Goal: Information Seeking & Learning: Learn about a topic

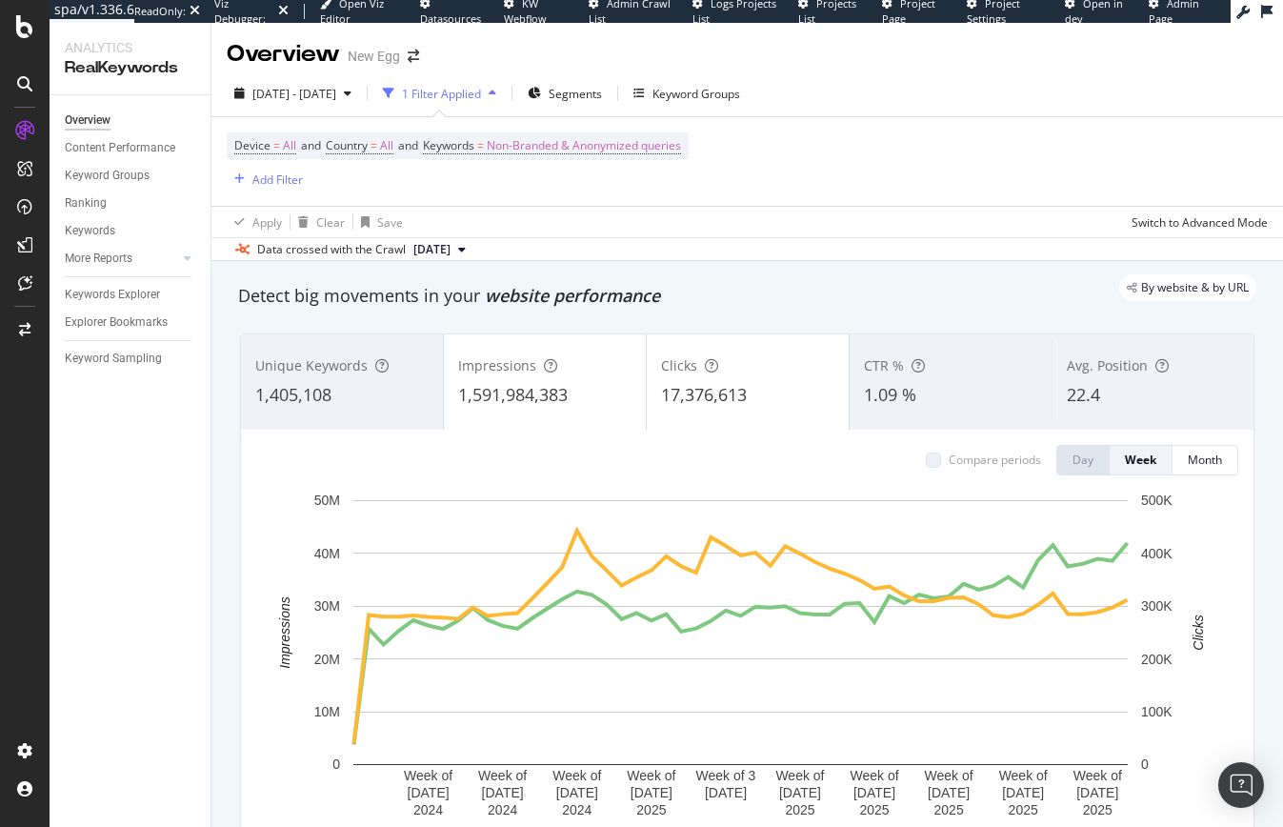
click at [160, 545] on div "Overview Content Performance Keyword Groups Ranking Keywords More Reports Count…" at bounding box center [130, 461] width 161 height 732
click at [560, 150] on span "Non-Branded & Anonymized queries" at bounding box center [584, 145] width 194 height 27
click at [656, 193] on div "button" at bounding box center [664, 190] width 23 height 11
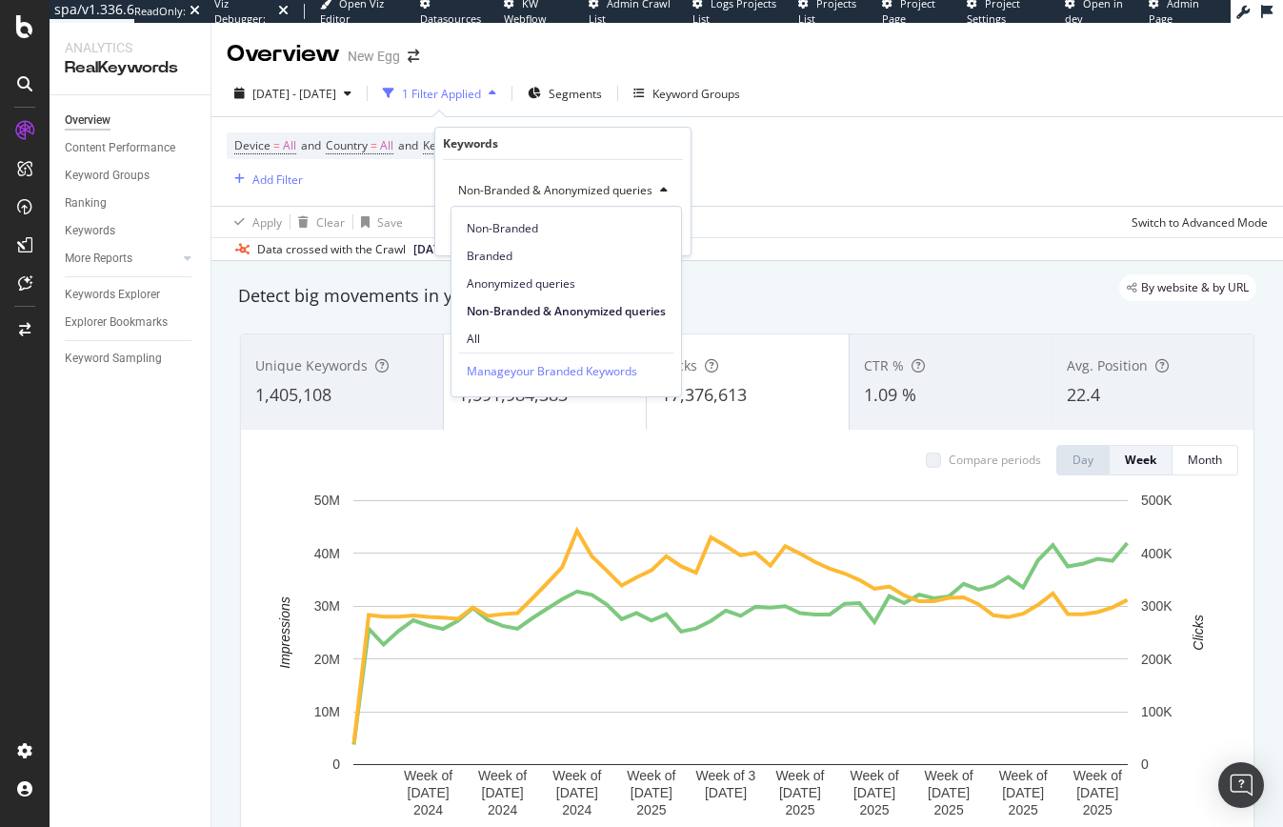
click at [485, 331] on span "All" at bounding box center [566, 339] width 199 height 17
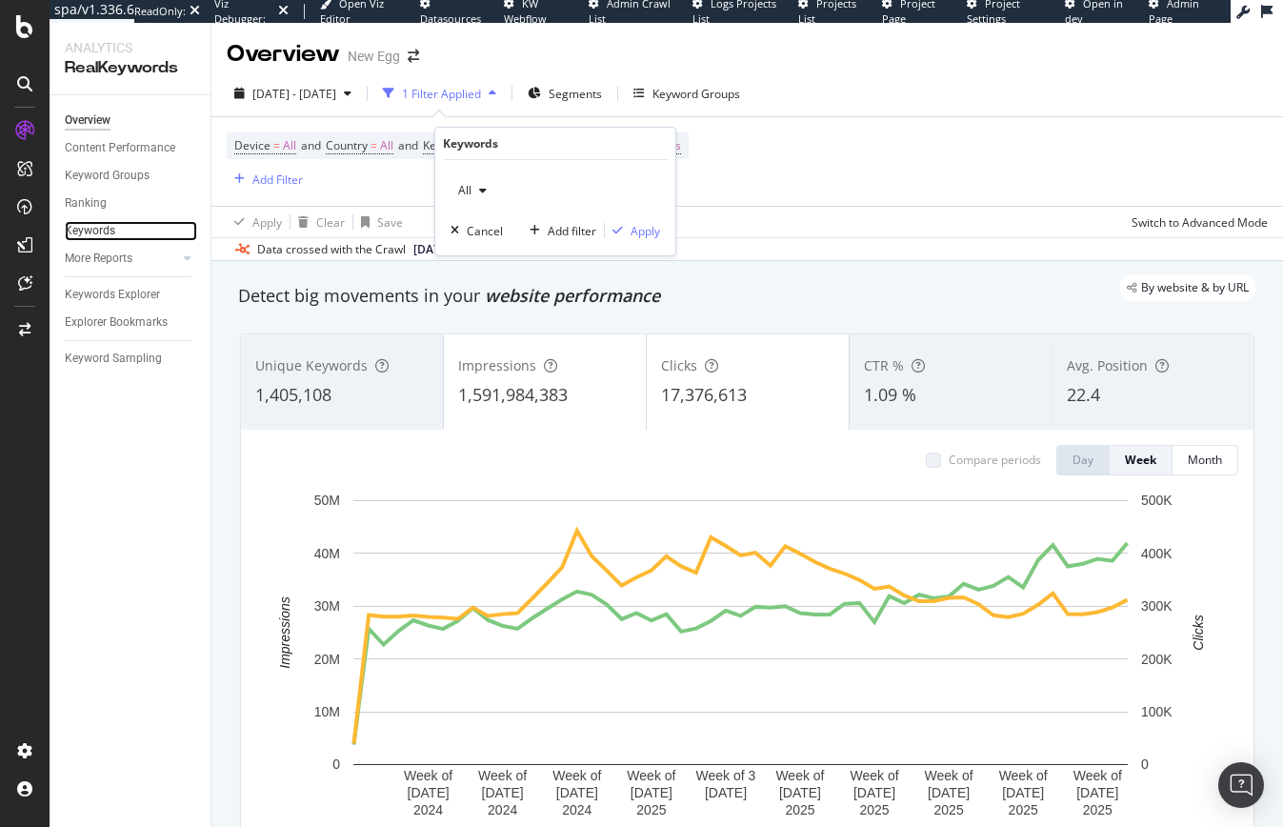
click at [121, 233] on link "Keywords" at bounding box center [131, 231] width 132 height 20
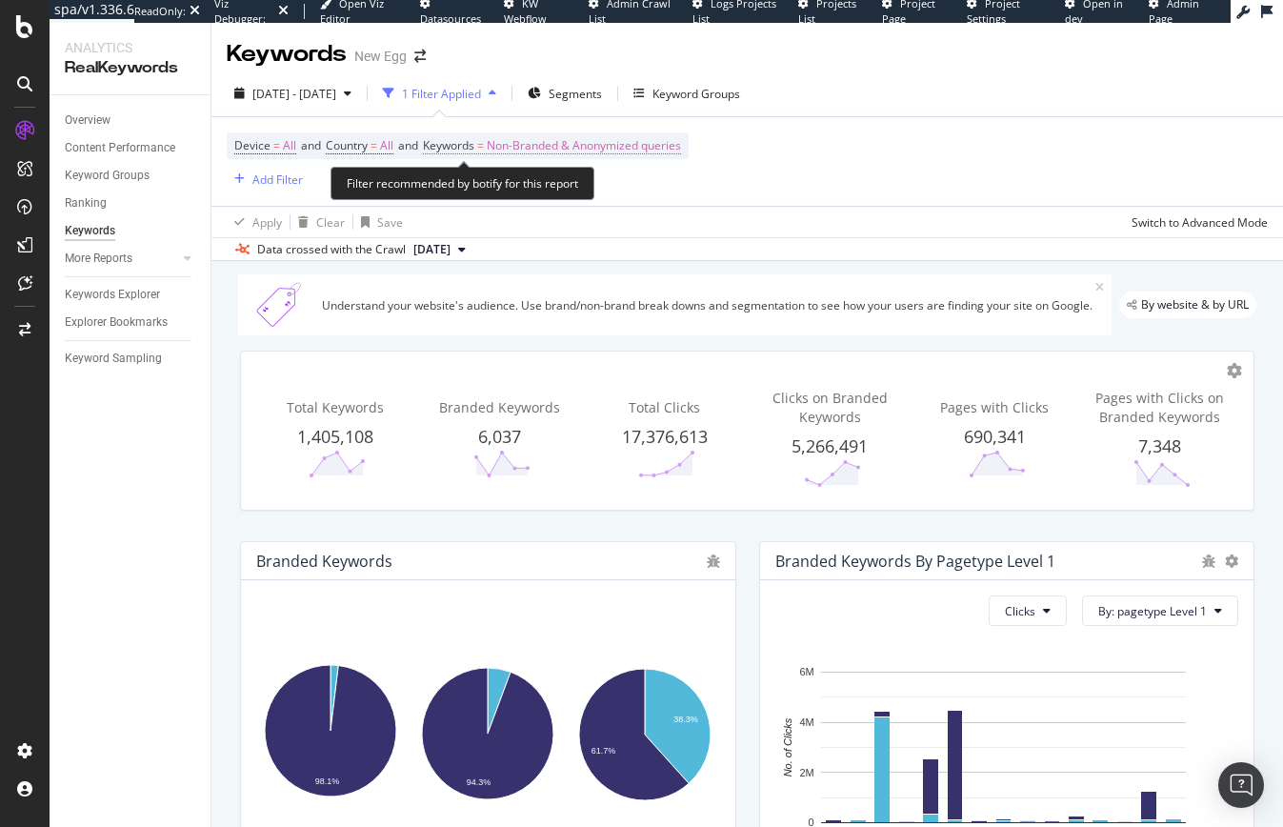
click at [578, 154] on span "Non-Branded & Anonymized queries" at bounding box center [584, 145] width 194 height 27
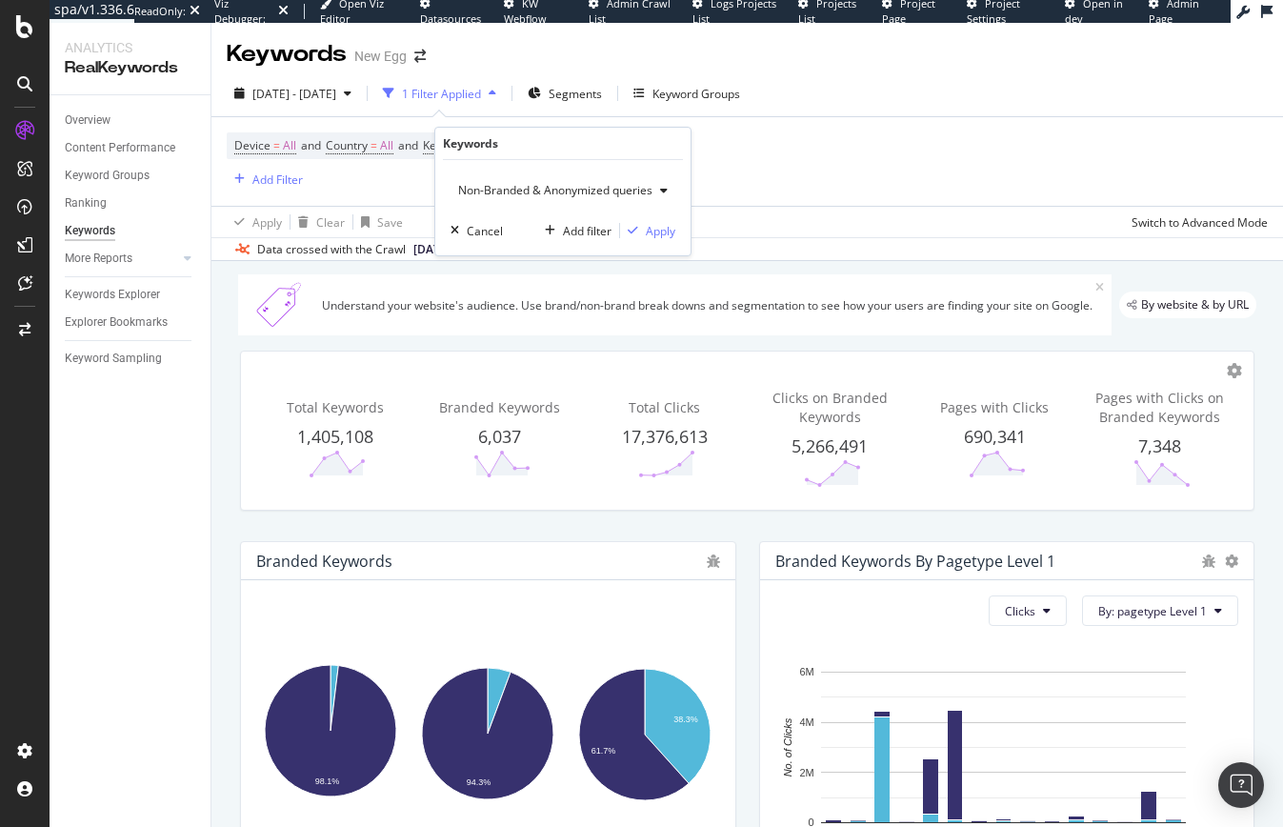
click at [641, 190] on span "Non-Branded & Anonymized queries" at bounding box center [552, 190] width 202 height 16
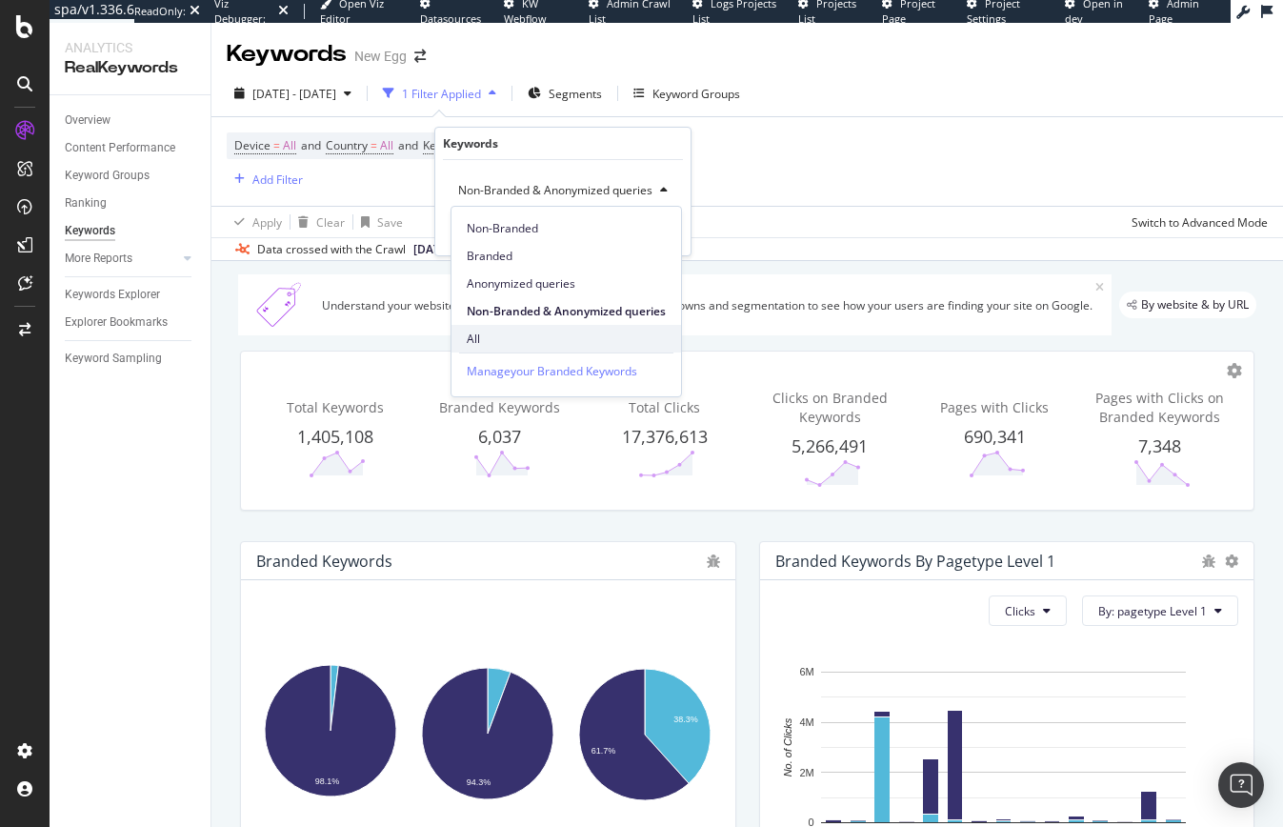
click at [481, 339] on span "All" at bounding box center [566, 339] width 199 height 17
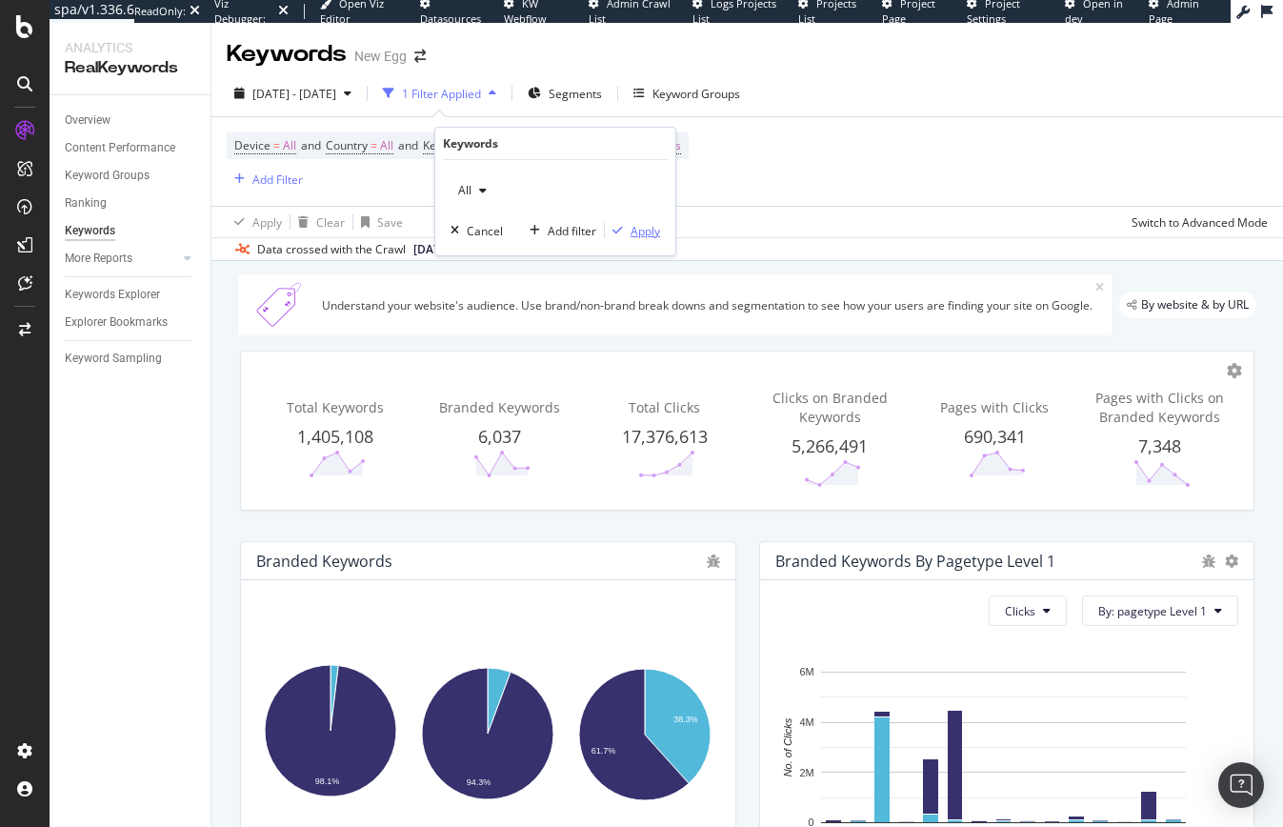
click at [650, 229] on div "Apply" at bounding box center [646, 231] width 30 height 16
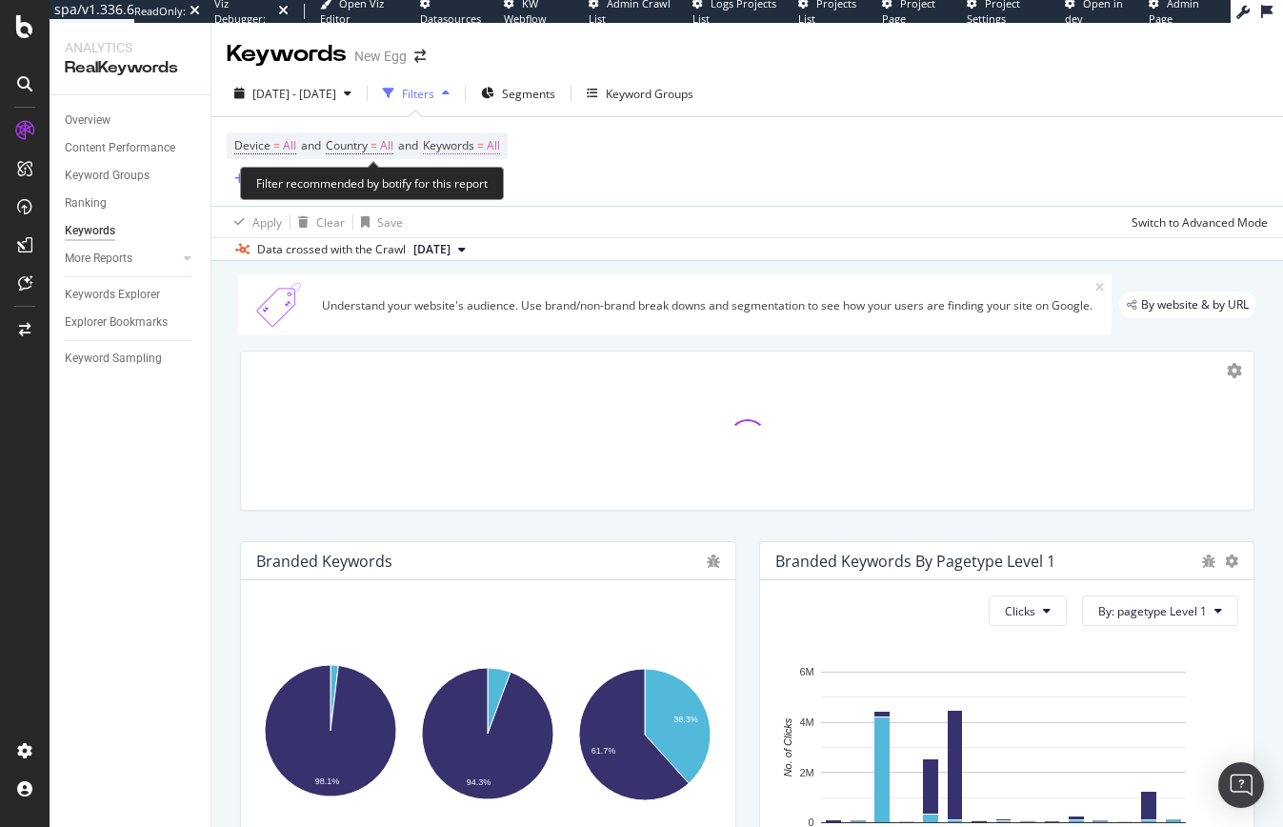
click at [454, 147] on span "Keywords" at bounding box center [448, 145] width 51 height 16
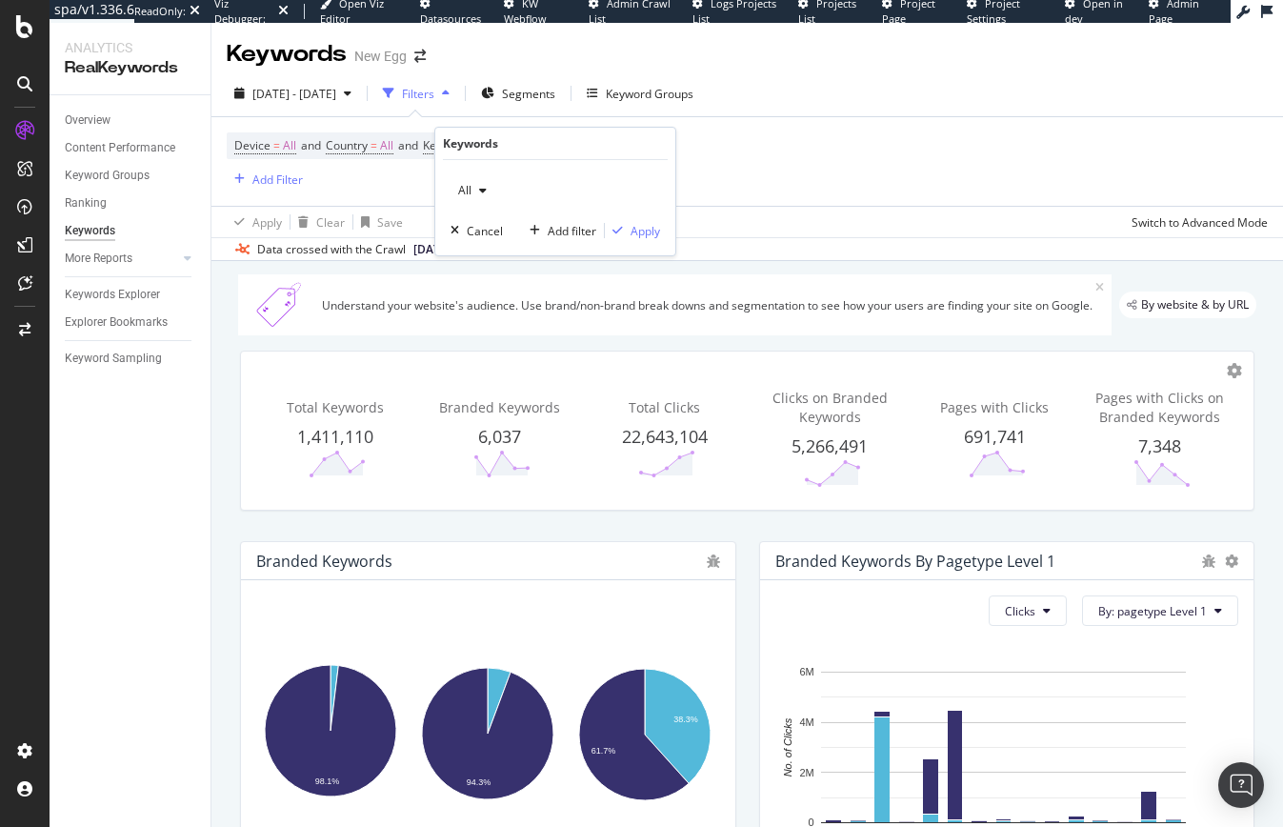
click at [477, 191] on div "button" at bounding box center [483, 190] width 23 height 11
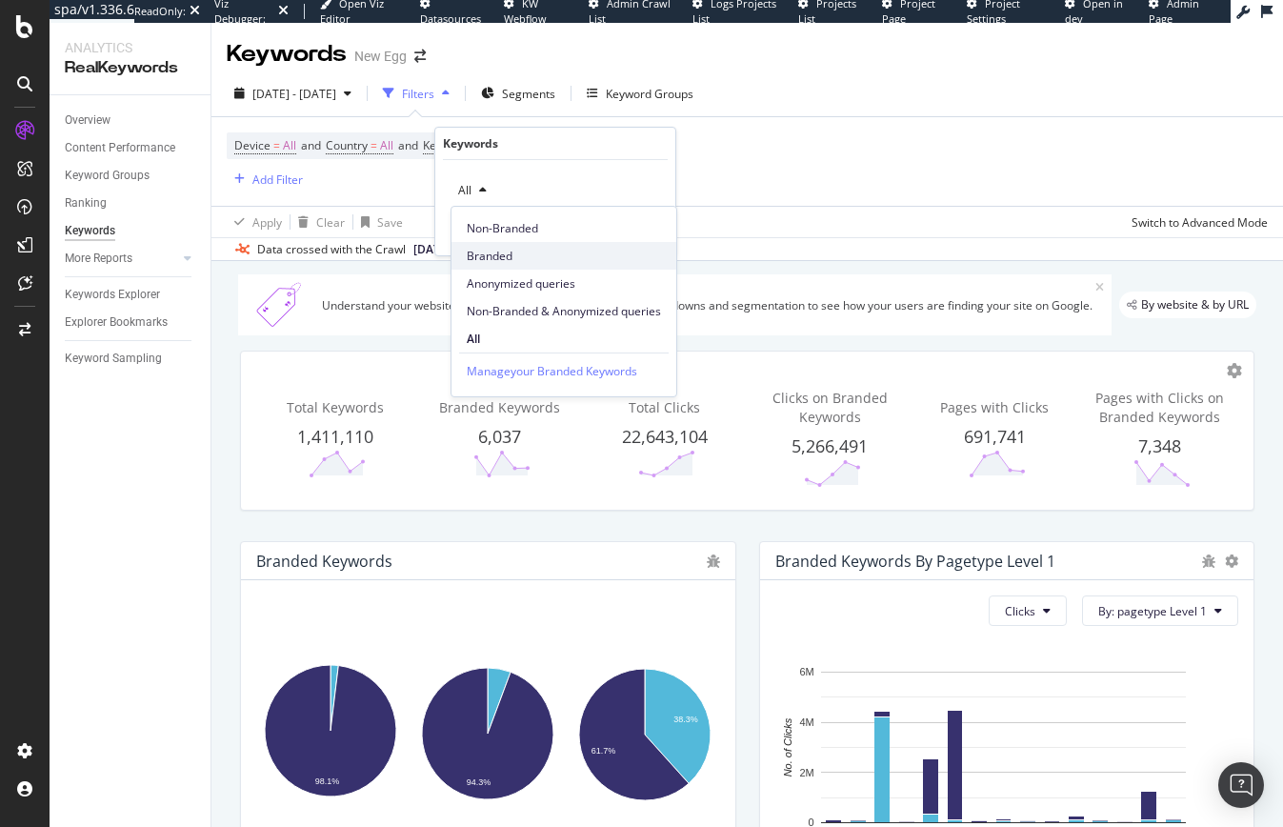
click at [483, 256] on span "Branded" at bounding box center [564, 256] width 194 height 17
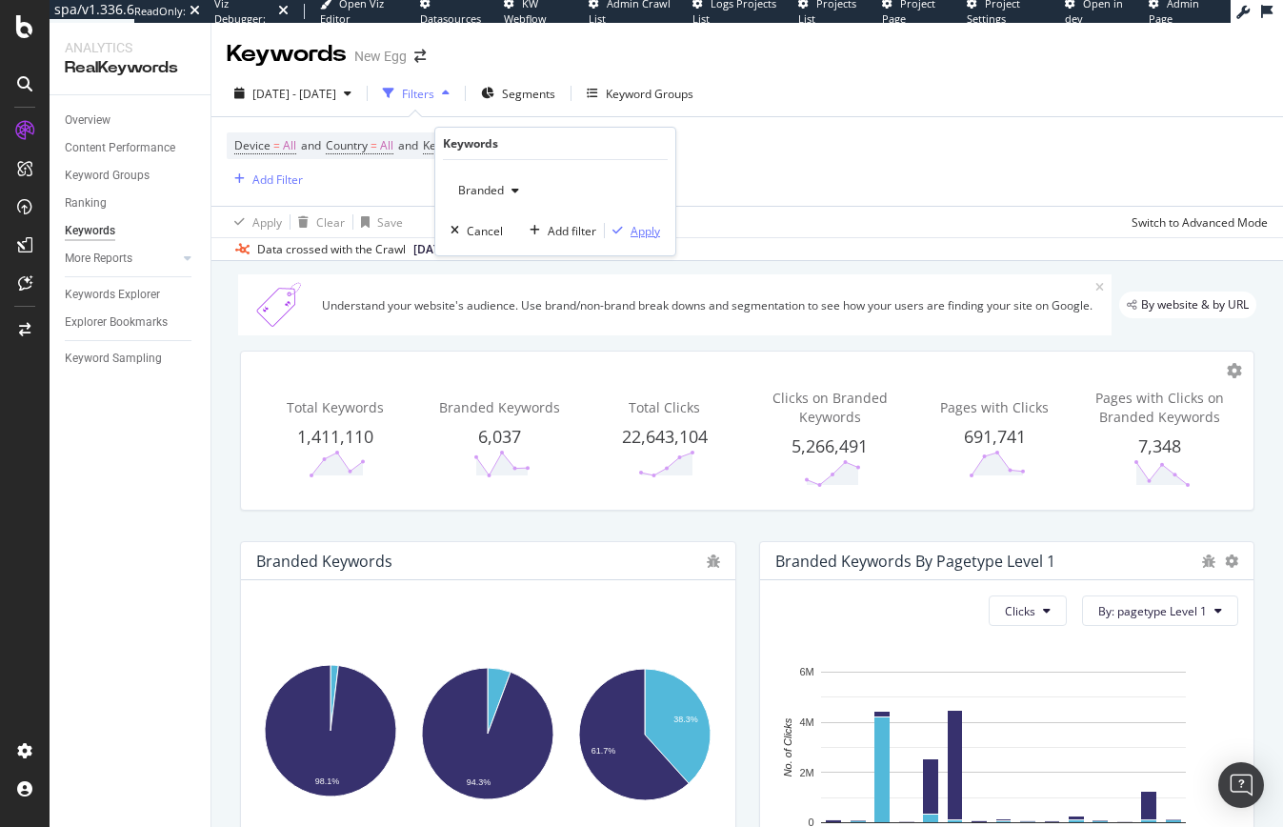
click at [644, 236] on div "Apply" at bounding box center [646, 231] width 30 height 16
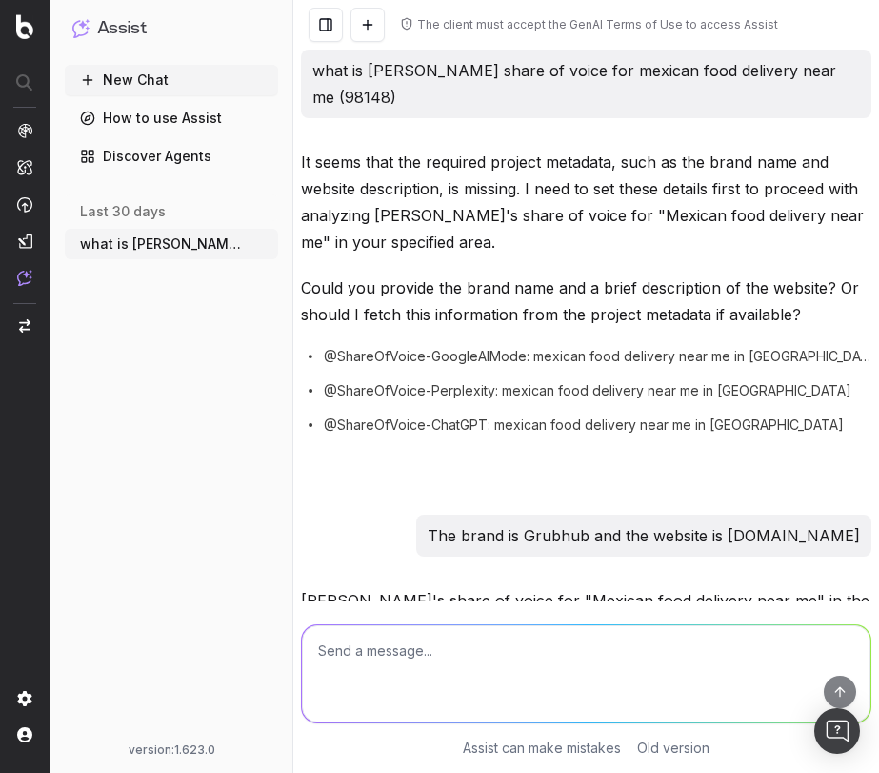
scroll to position [737, 0]
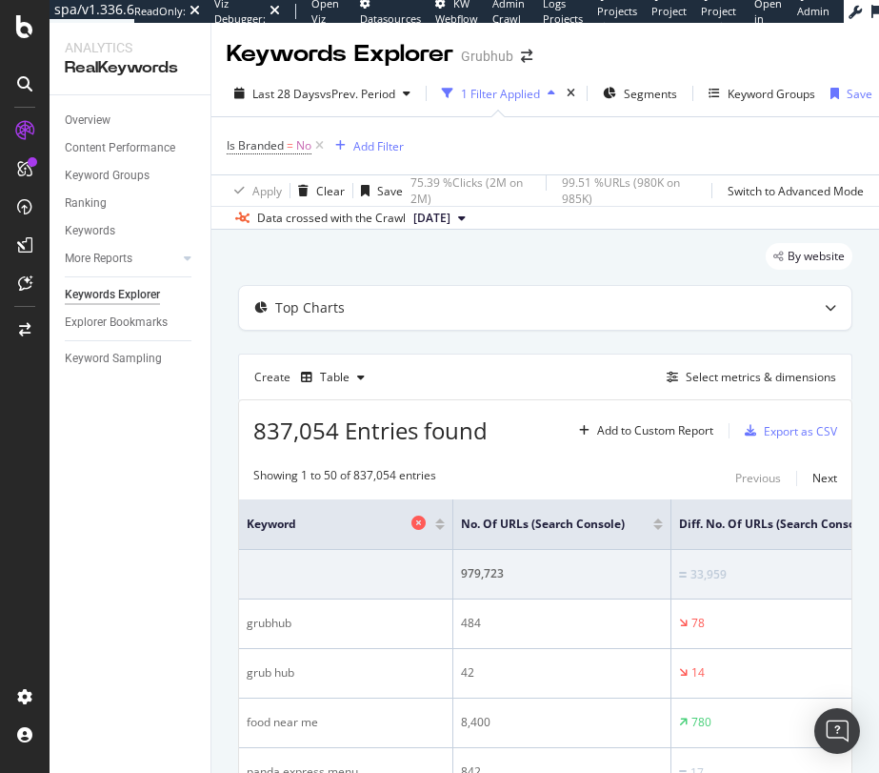
drag, startPoint x: 172, startPoint y: 601, endPoint x: 286, endPoint y: 514, distance: 144.1
click at [172, 601] on div "Overview Content Performance Keyword Groups Ranking Keywords More Reports Count…" at bounding box center [130, 433] width 161 height 677
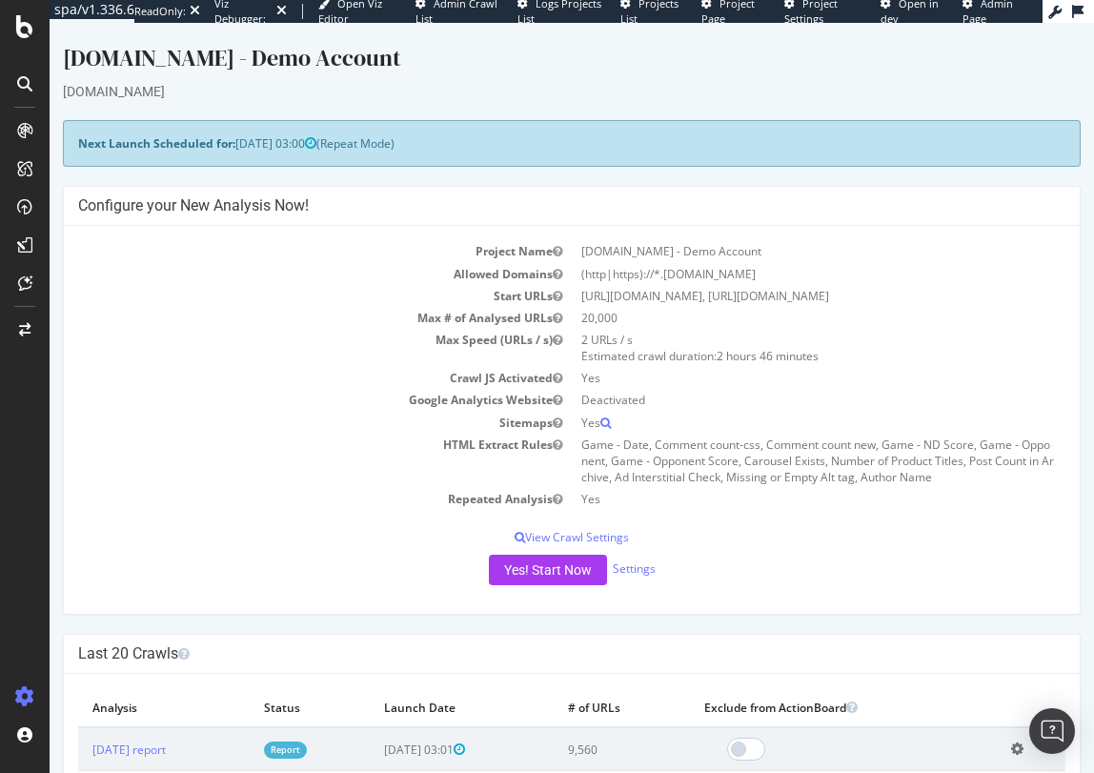
click at [395, 73] on div "[DOMAIN_NAME] - Demo Account" at bounding box center [572, 62] width 1018 height 40
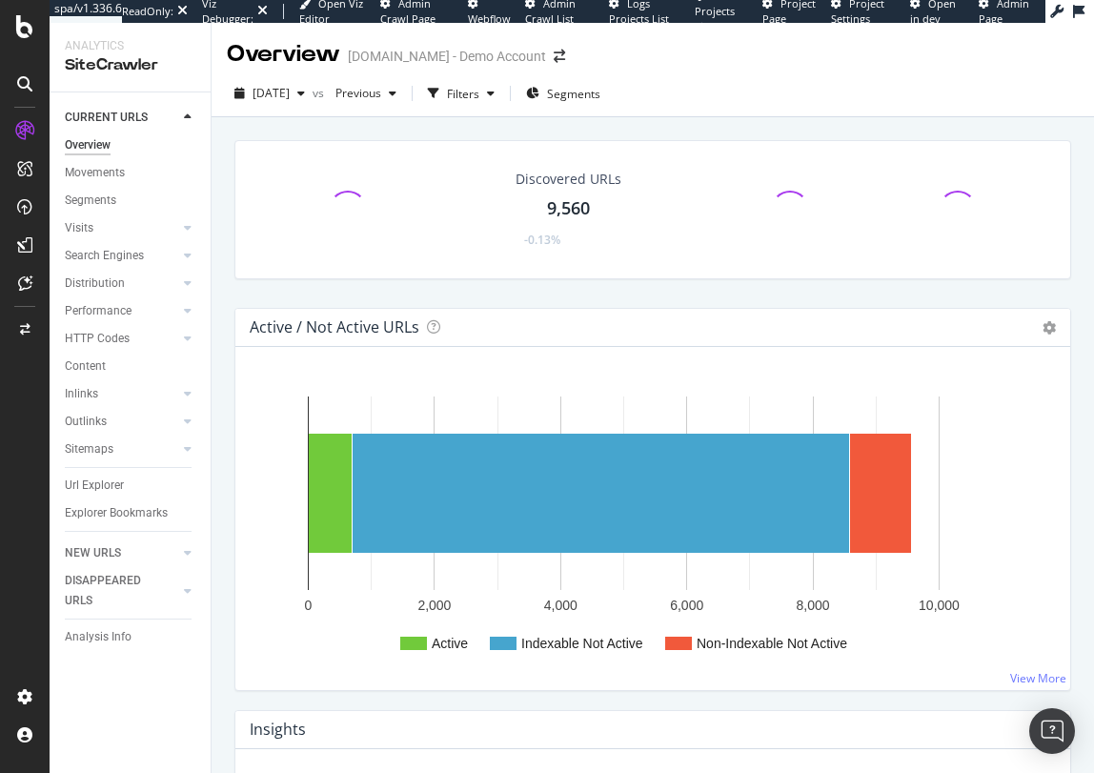
click at [115, 257] on div "Search Engines" at bounding box center [104, 256] width 79 height 20
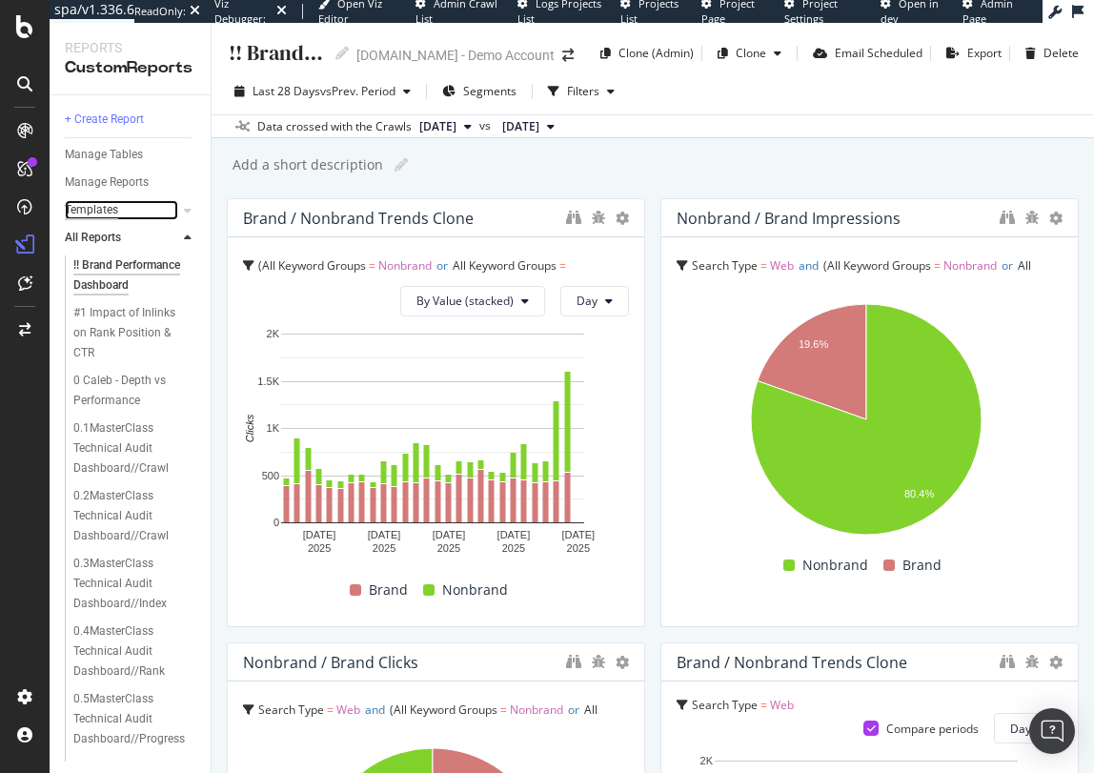
click at [115, 212] on div "Templates" at bounding box center [91, 210] width 53 height 20
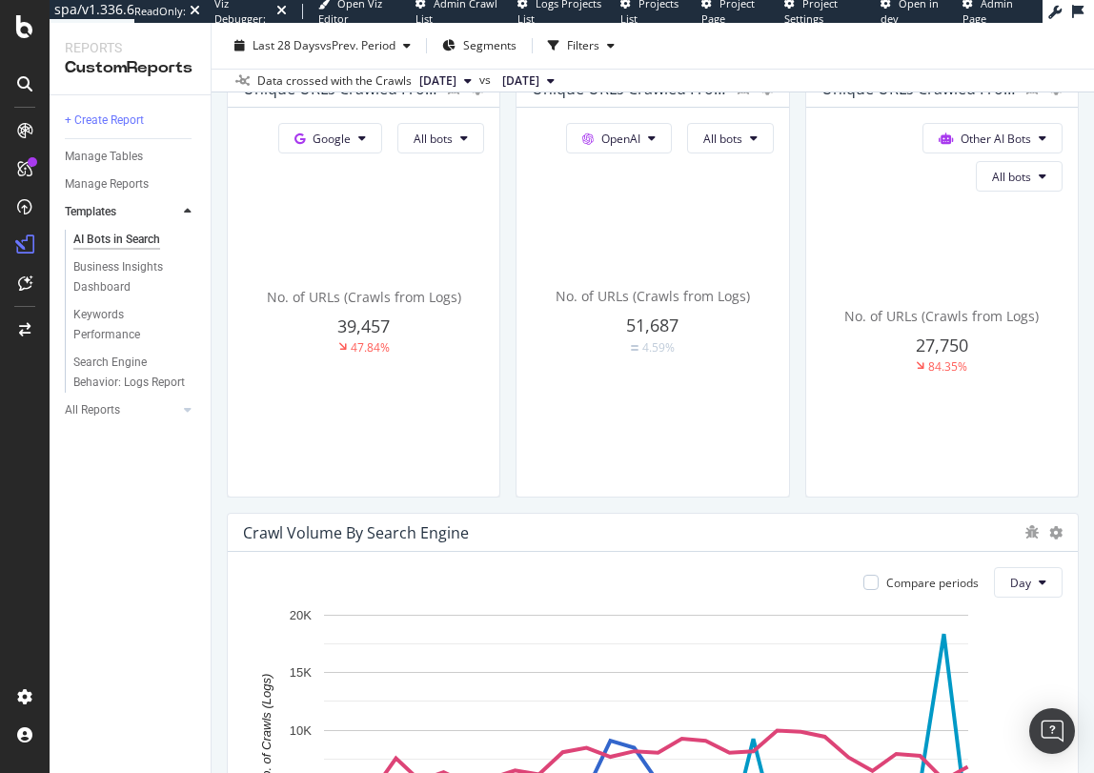
scroll to position [476, 0]
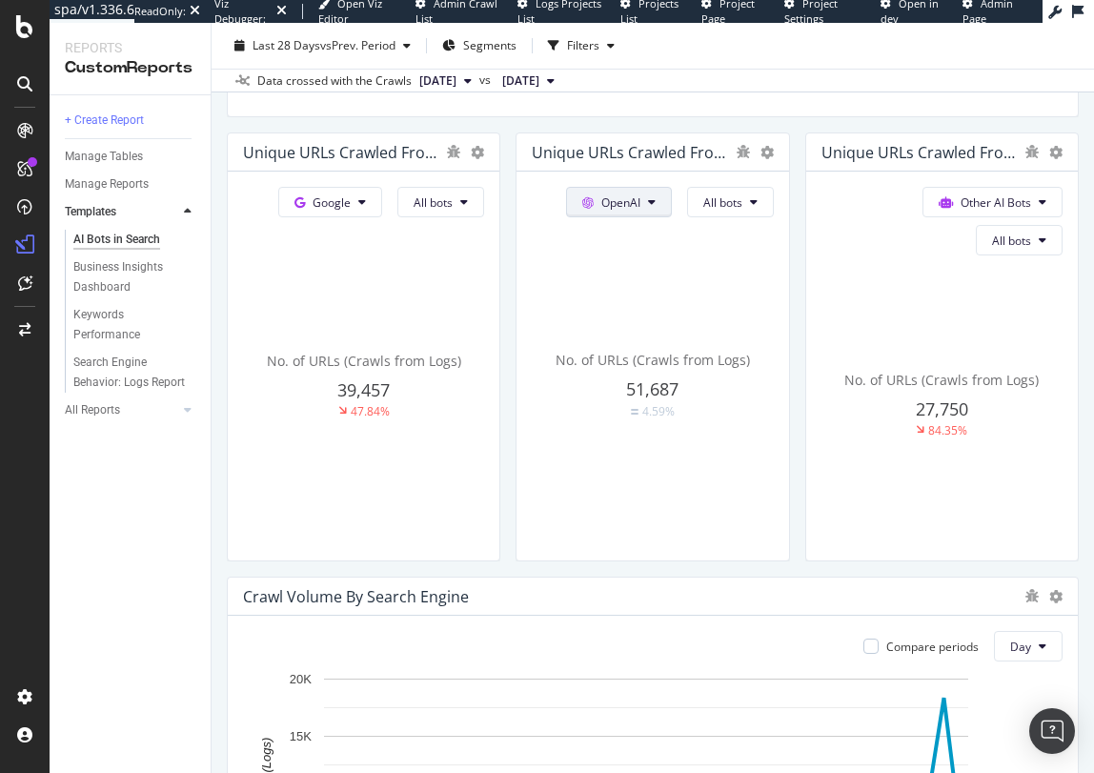
click at [351, 203] on span "OpenAI" at bounding box center [332, 202] width 38 height 16
click at [636, 337] on span "Other AI Bots" at bounding box center [638, 345] width 71 height 17
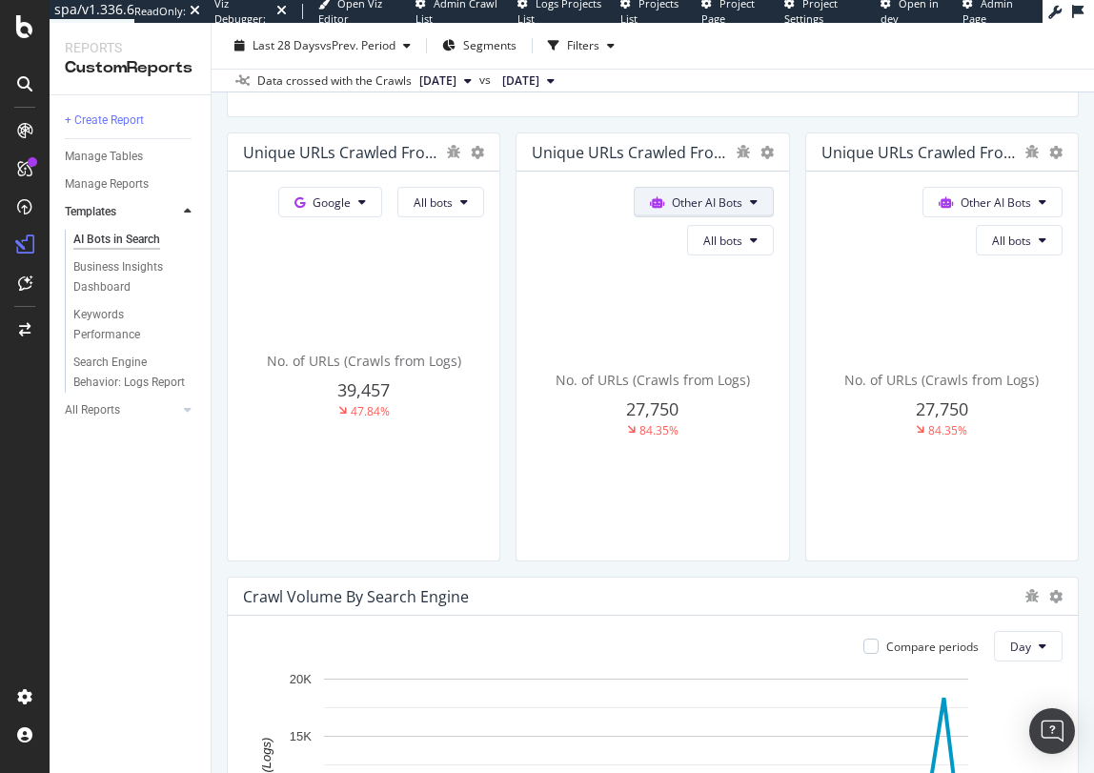
click at [382, 206] on button "Other AI Bots" at bounding box center [330, 202] width 104 height 30
click at [484, 265] on div "No. of URLs (Crawls from Logs) 27,750 84.35%" at bounding box center [363, 385] width 241 height 320
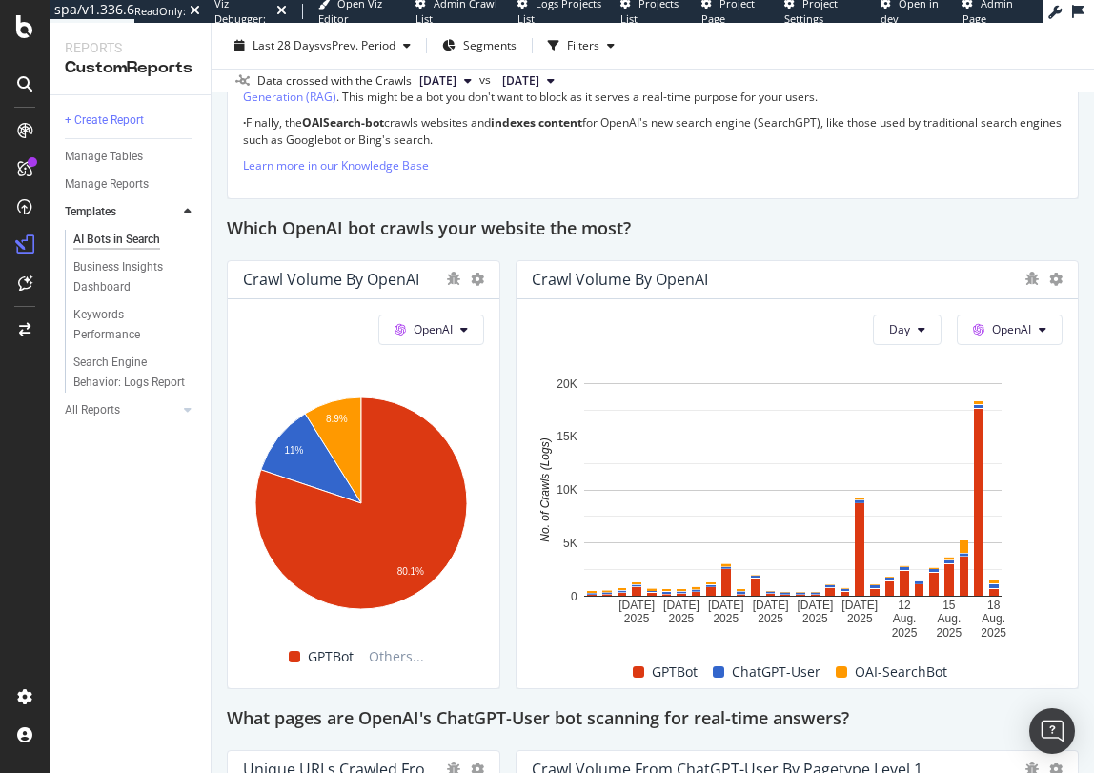
scroll to position [1620, 0]
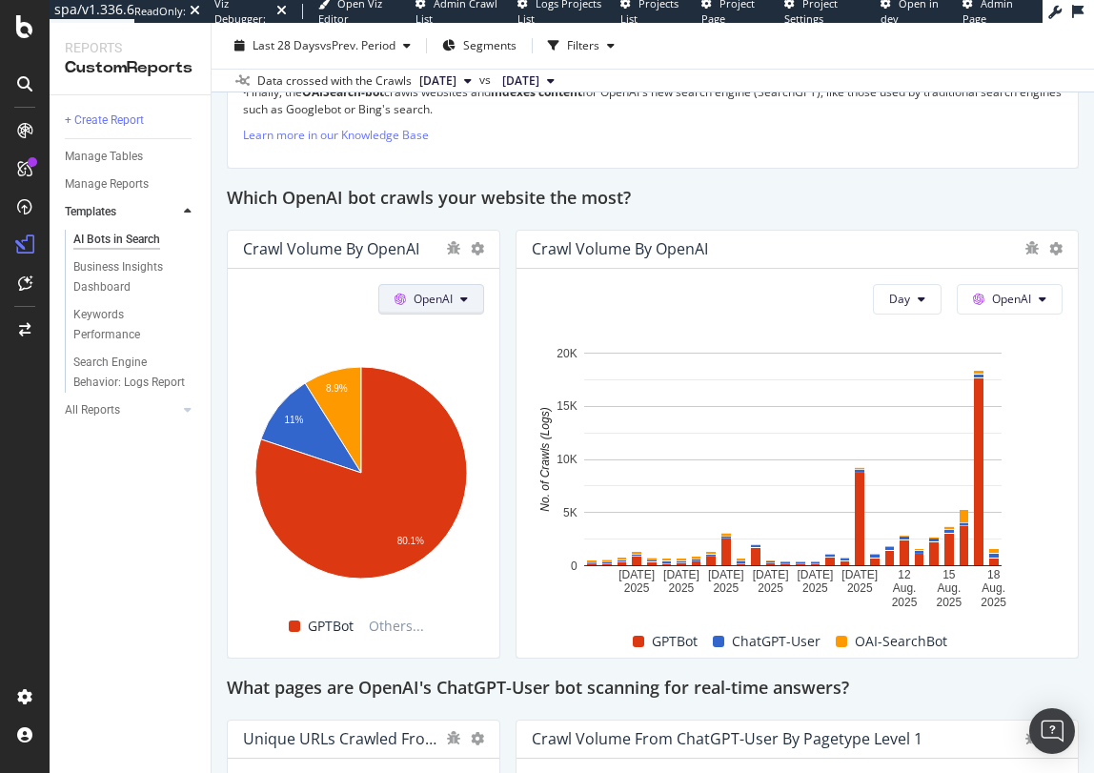
click at [451, 290] on button "OpenAI" at bounding box center [431, 299] width 106 height 30
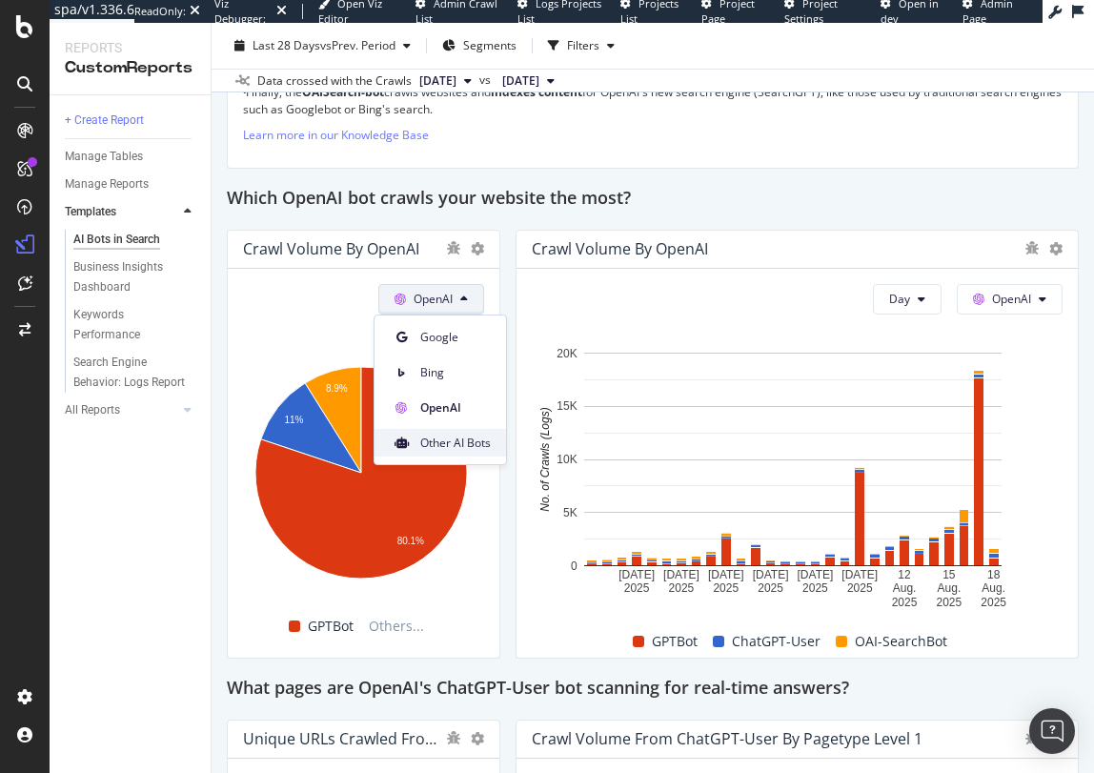
click at [433, 438] on span "Other AI Bots" at bounding box center [455, 442] width 71 height 17
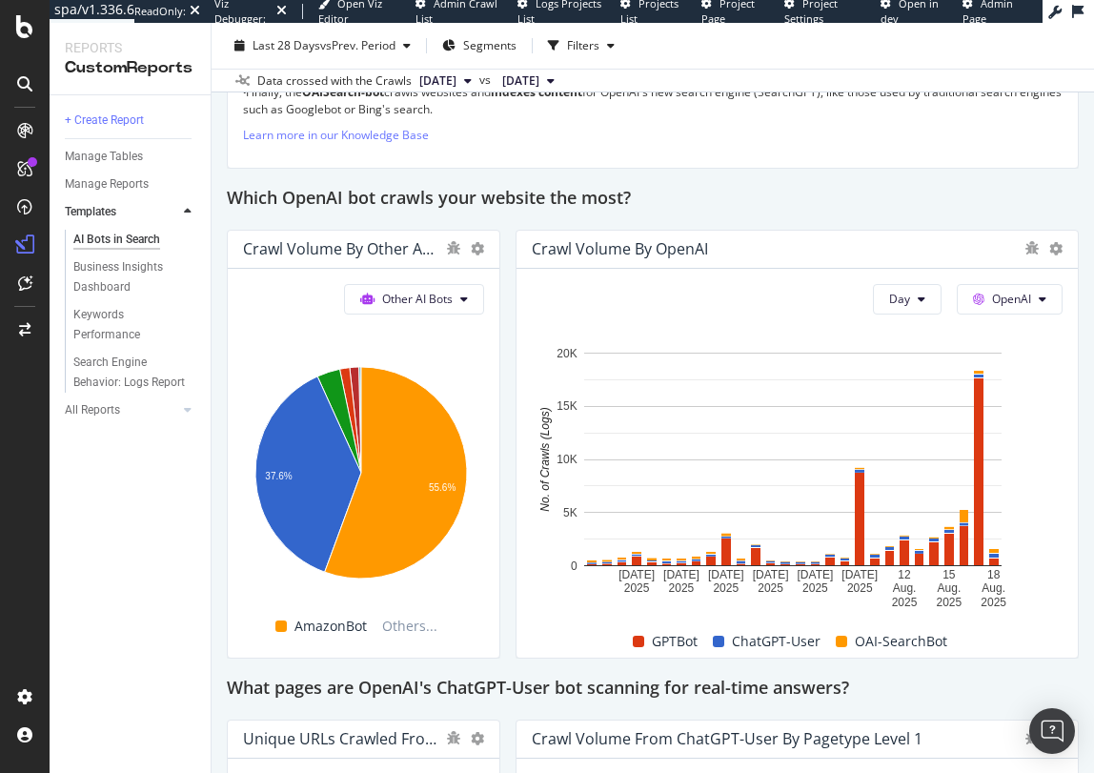
scroll to position [1715, 0]
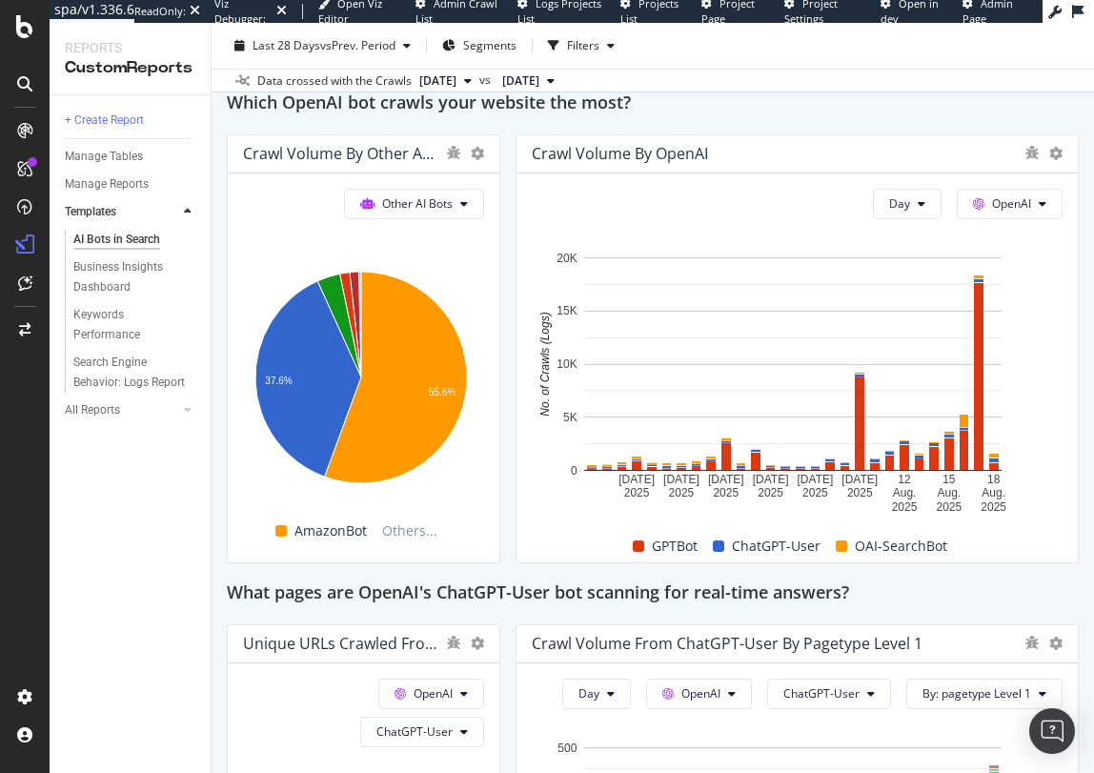
click at [503, 559] on div "This report shows AI bot interaction with your website and its impact on your o…" at bounding box center [653, 401] width 852 height 3837
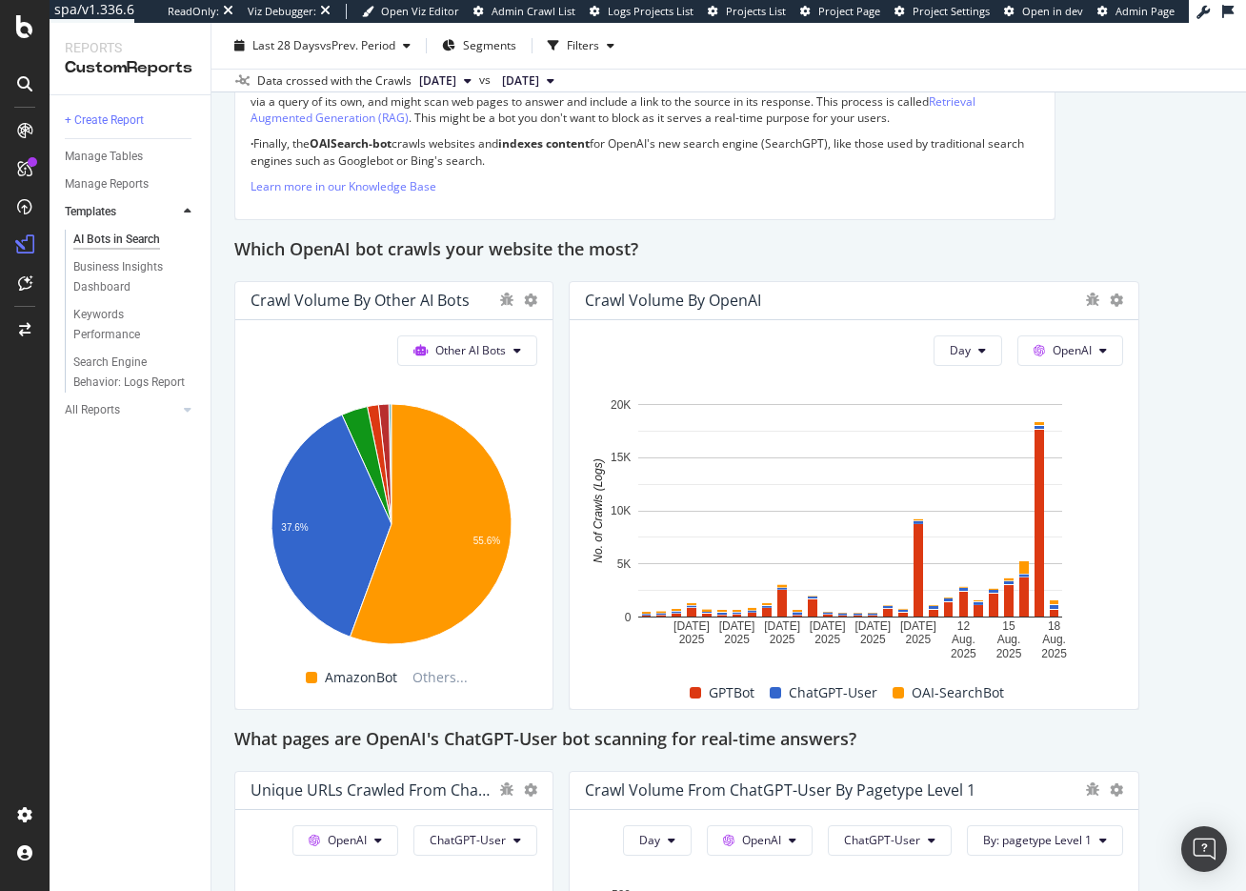
scroll to position [1620, 0]
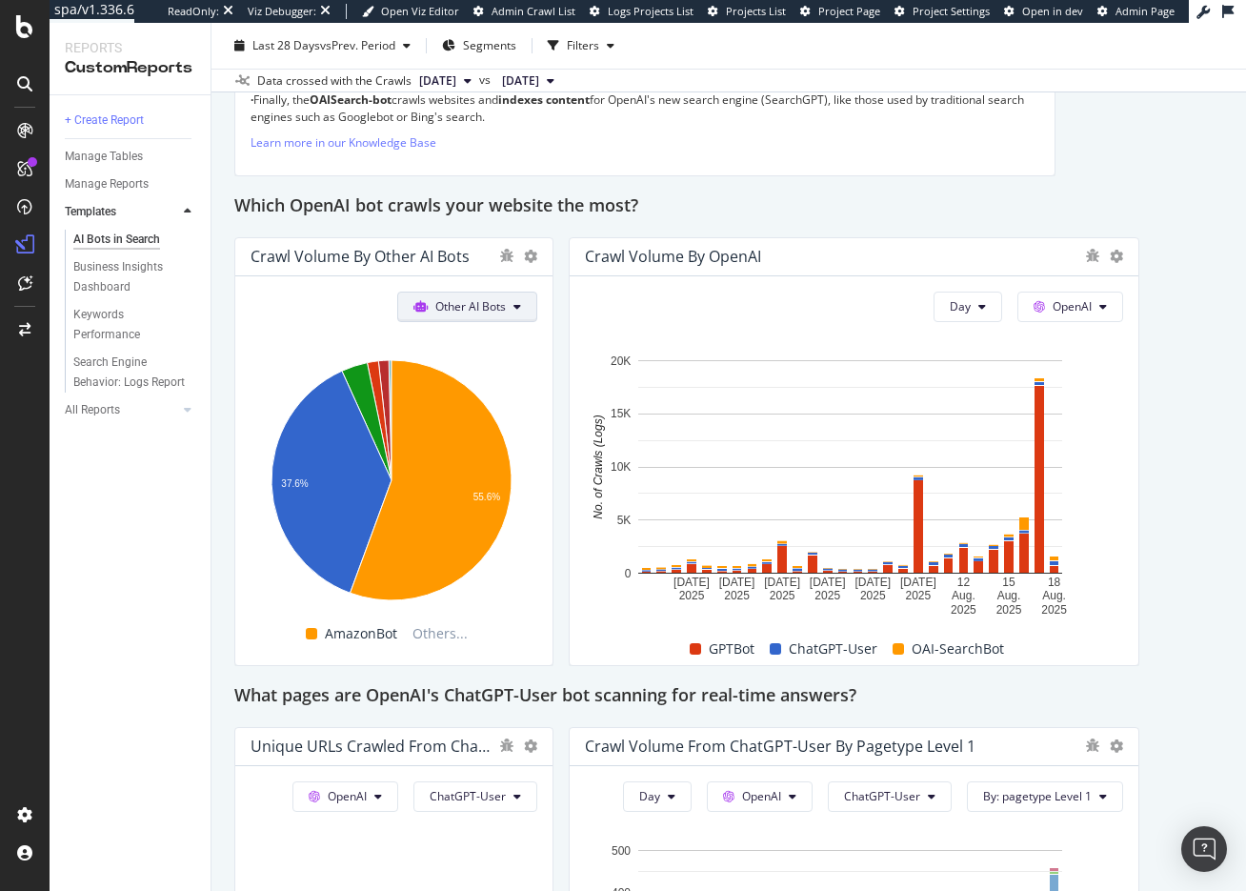
click at [479, 304] on span "Other AI Bots" at bounding box center [470, 306] width 71 height 16
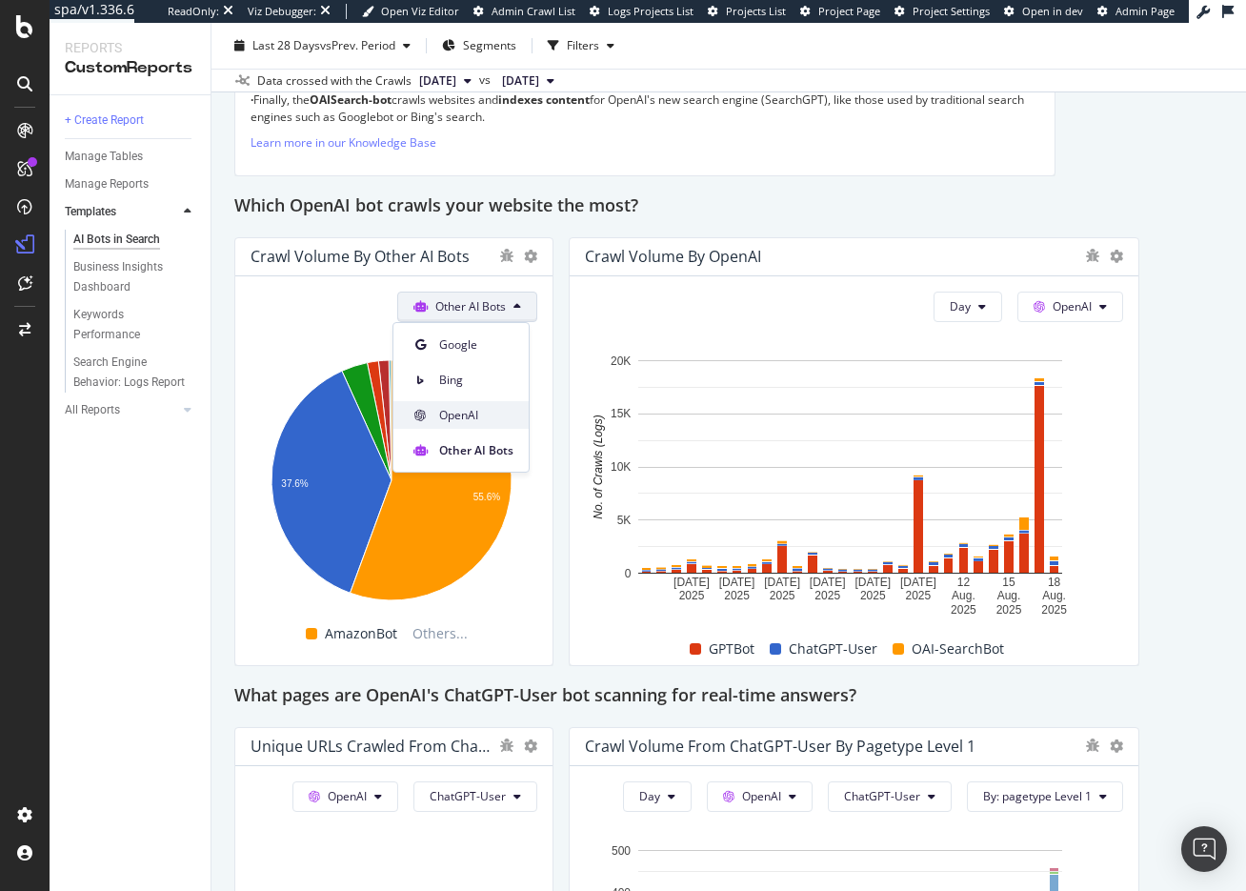
click at [479, 422] on span "OpenAI" at bounding box center [476, 415] width 74 height 17
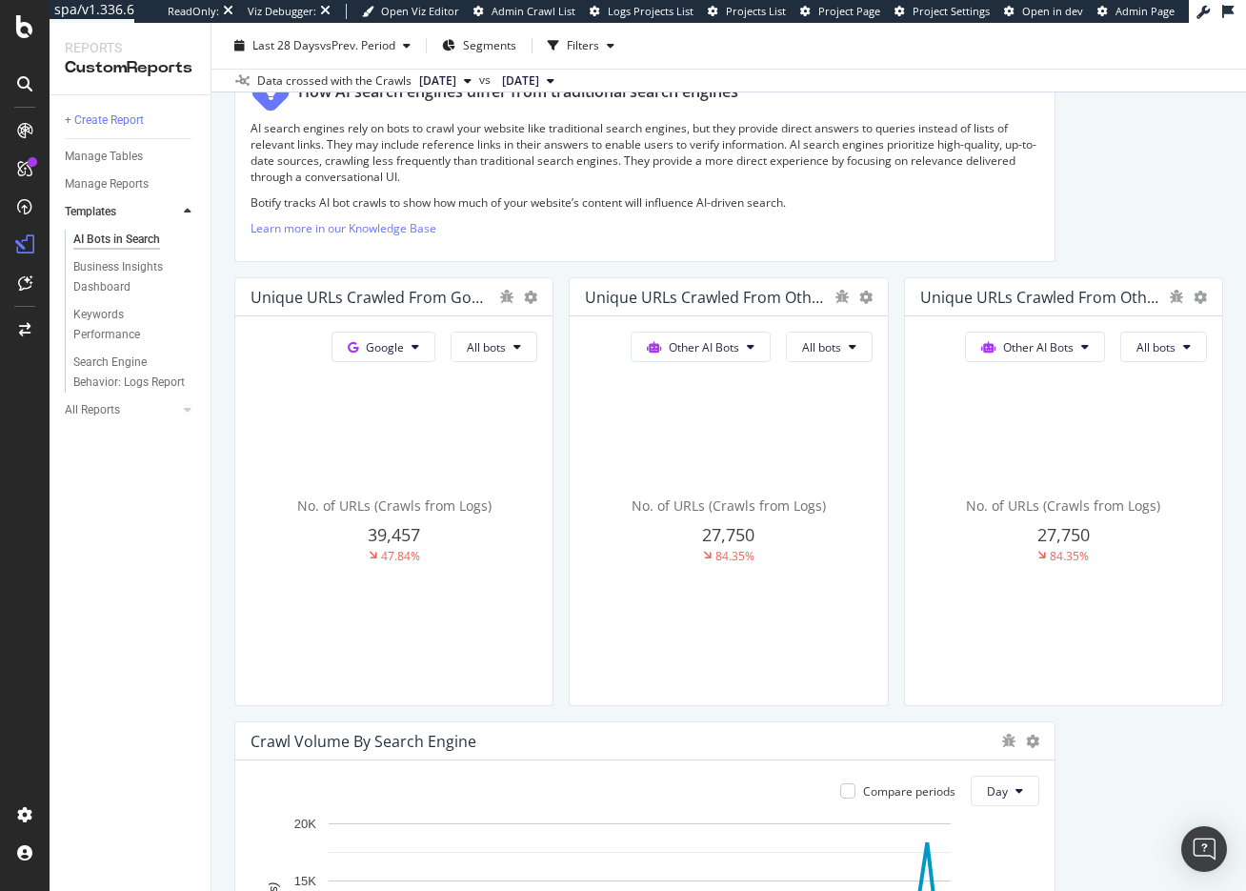
scroll to position [381, 0]
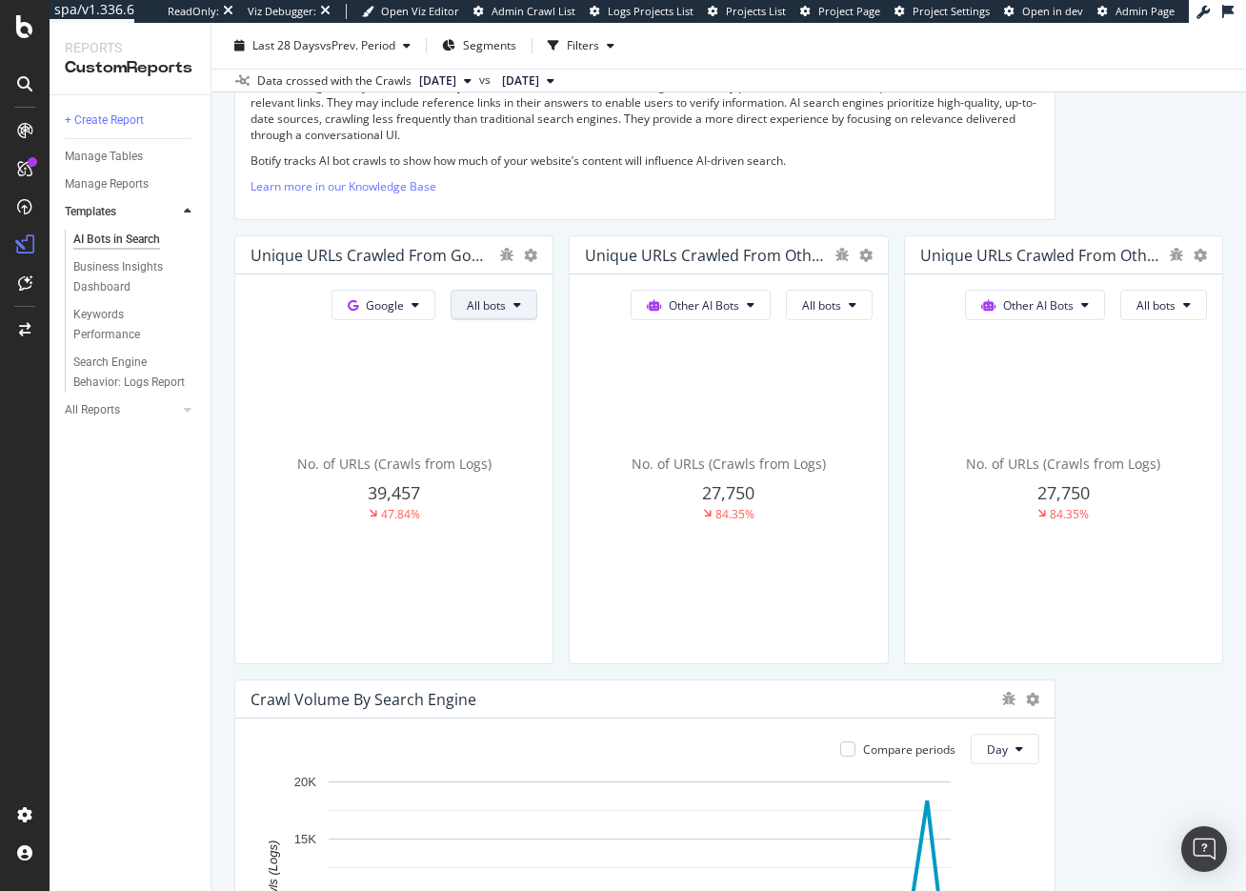
click at [494, 314] on button "All bots" at bounding box center [494, 305] width 87 height 30
click at [383, 359] on div "No. of URLs (Crawls from Logs) 39,457 47.84%" at bounding box center [394, 488] width 287 height 320
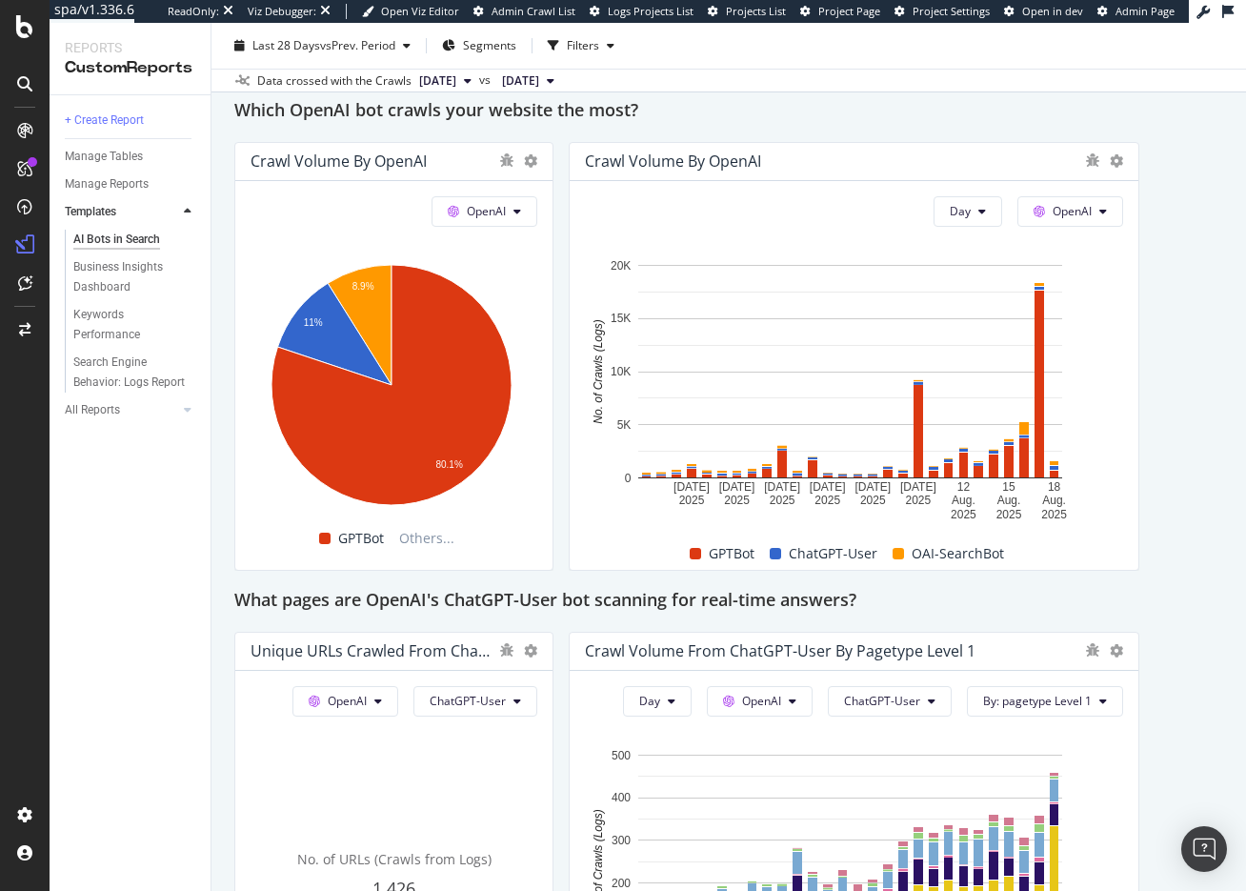
scroll to position [1620, 0]
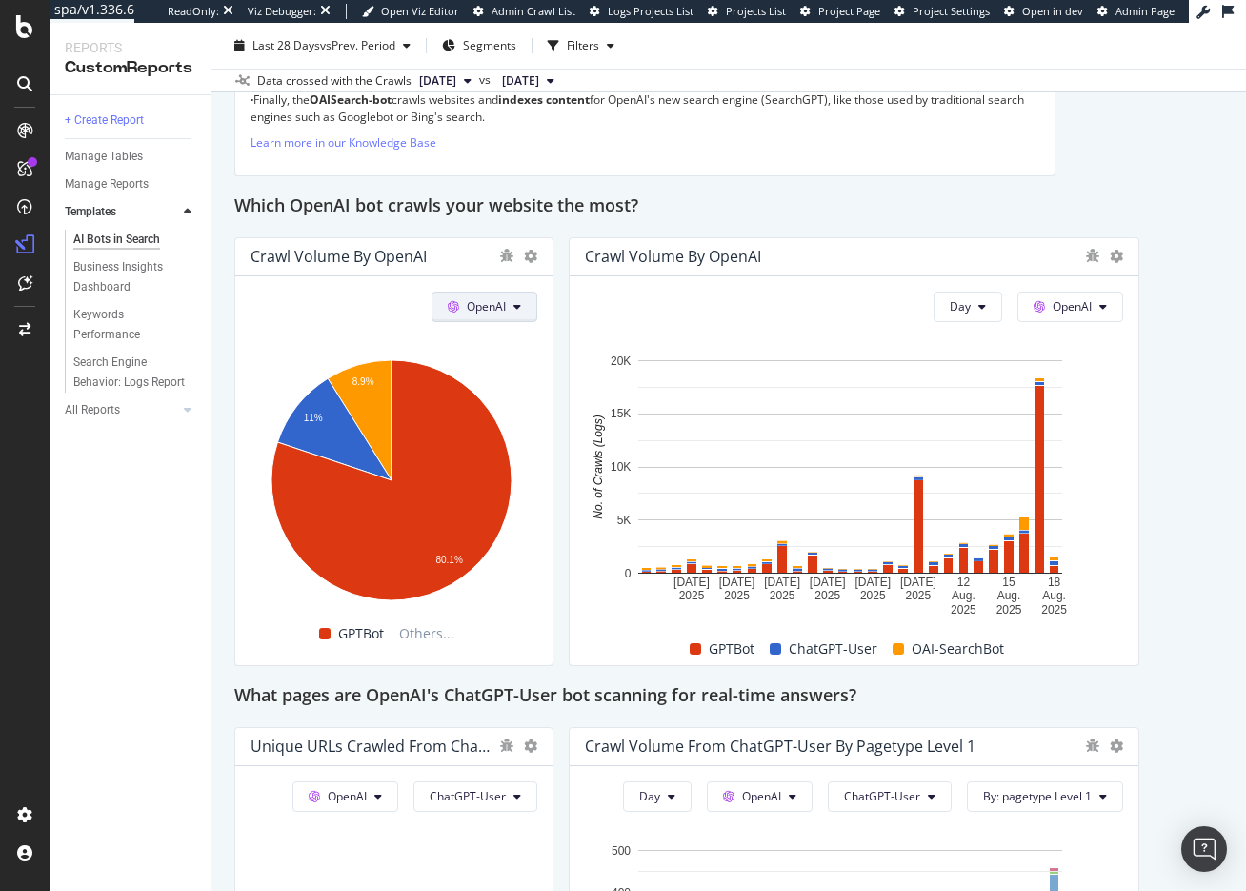
click at [507, 307] on button "OpenAI" at bounding box center [485, 307] width 106 height 30
click at [499, 440] on div "Other AI Bots" at bounding box center [493, 450] width 131 height 28
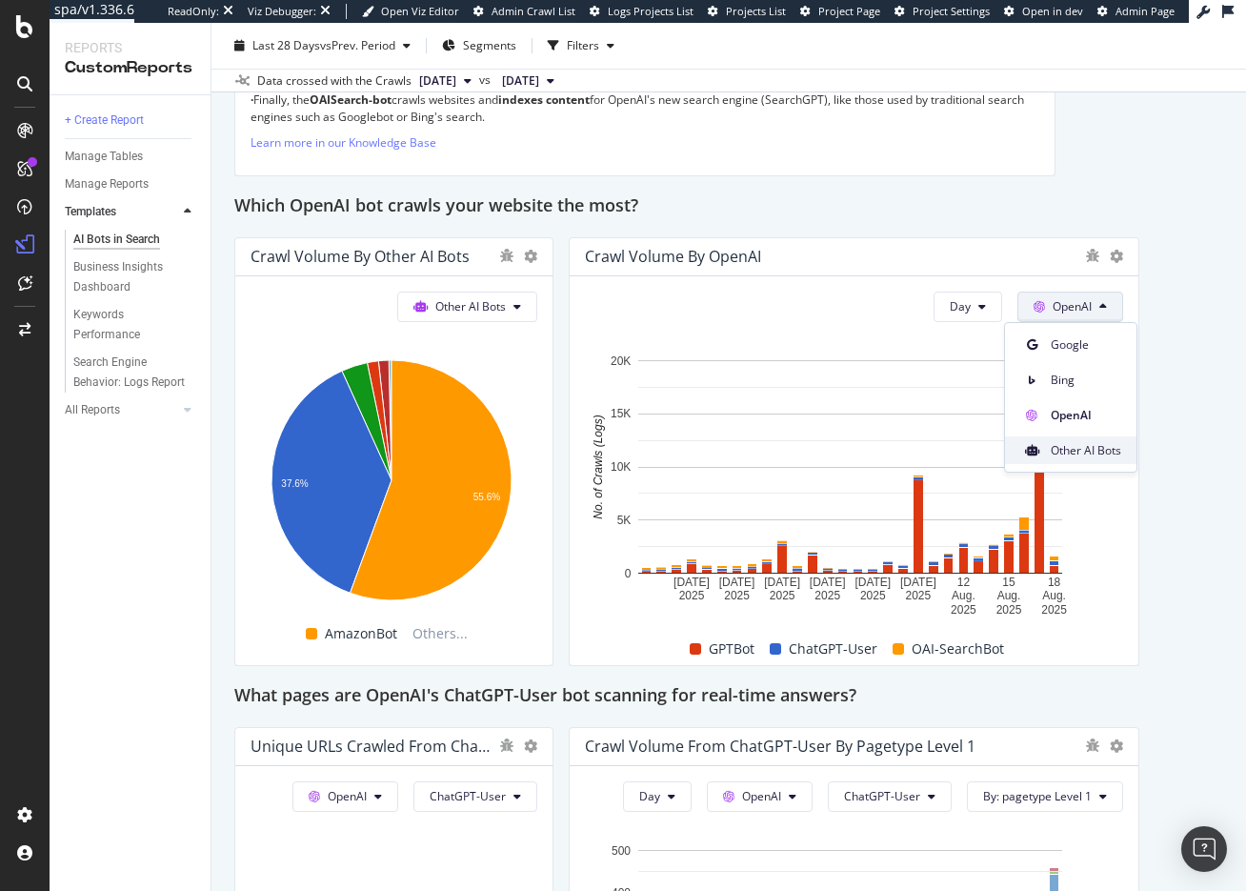
click at [1077, 452] on span "Other AI Bots" at bounding box center [1086, 450] width 71 height 17
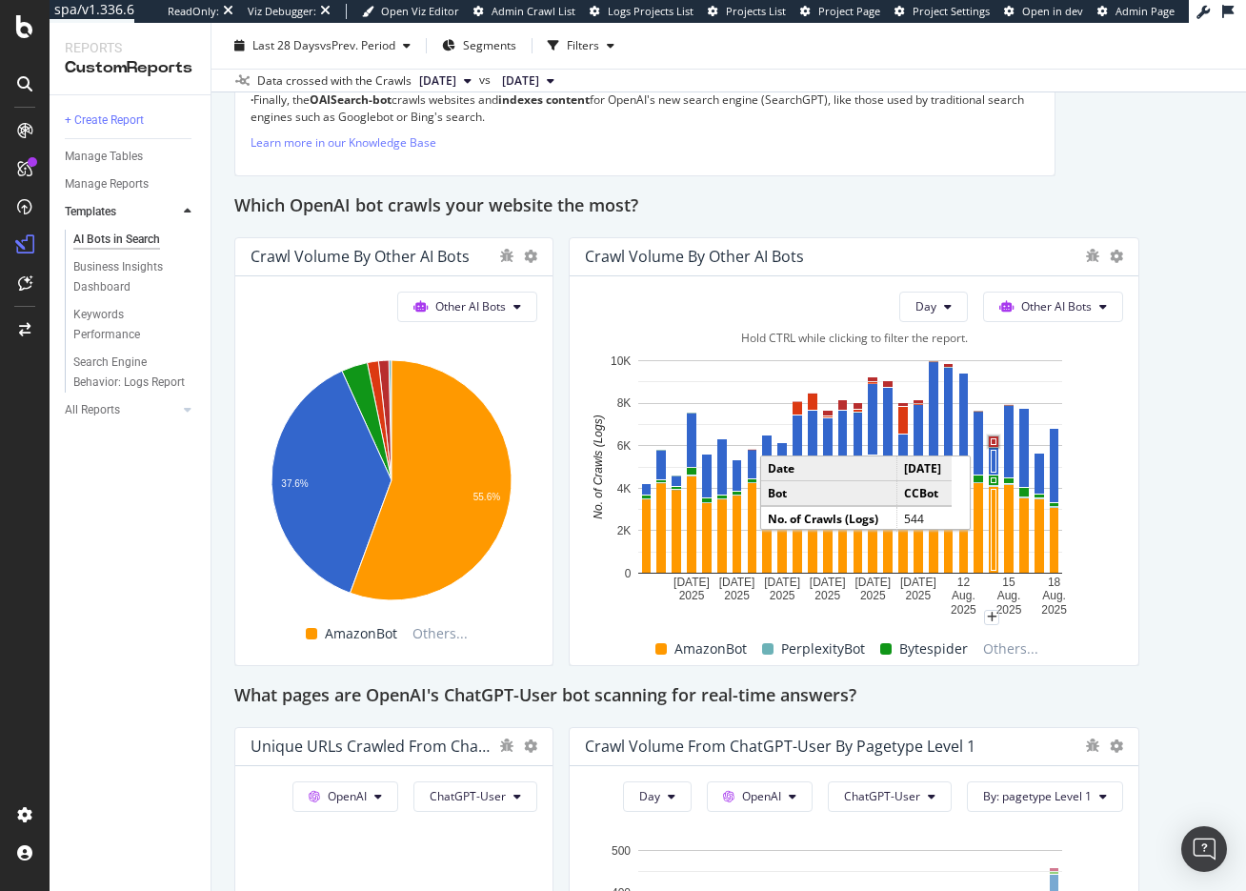
click at [992, 442] on rect "A chart." at bounding box center [994, 441] width 5 height 6
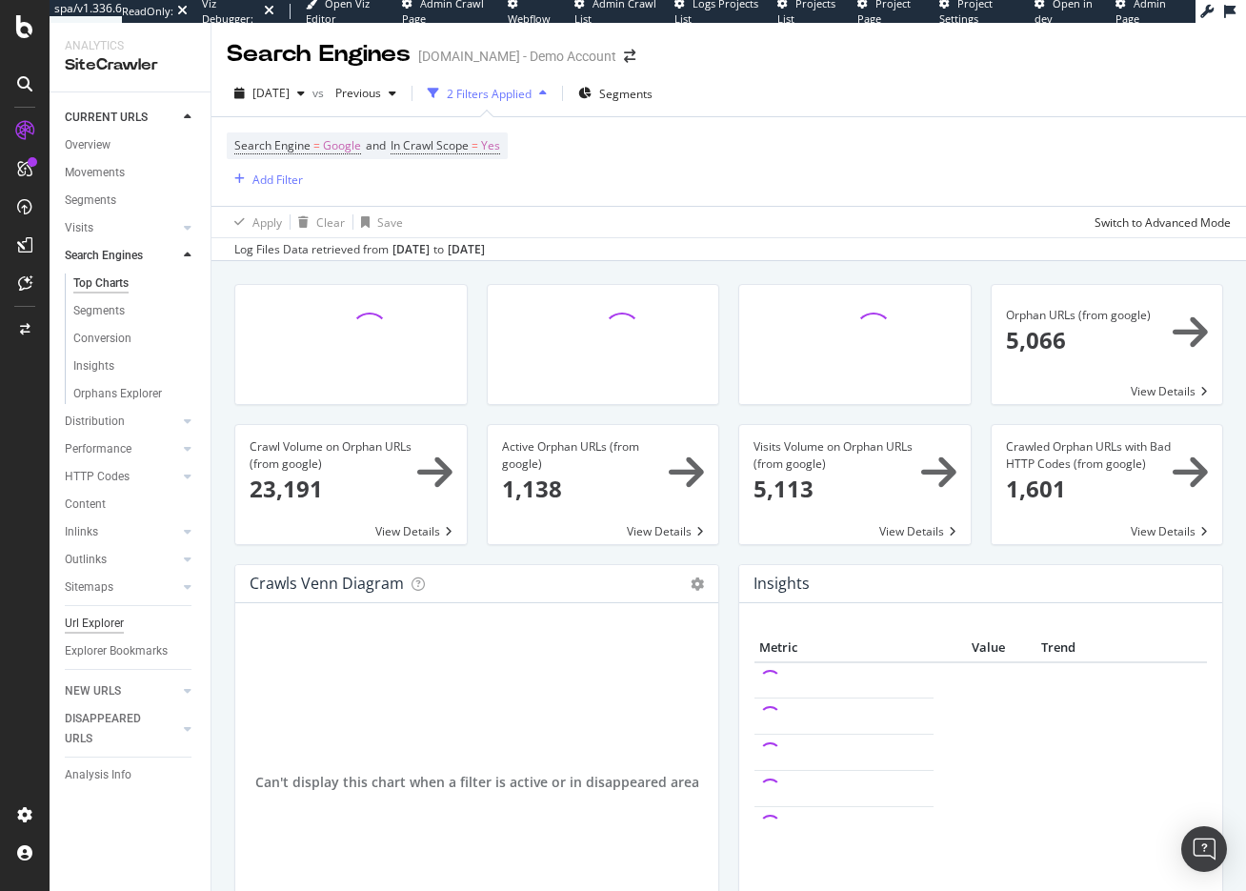
click at [93, 623] on div "Url Explorer" at bounding box center [94, 624] width 59 height 20
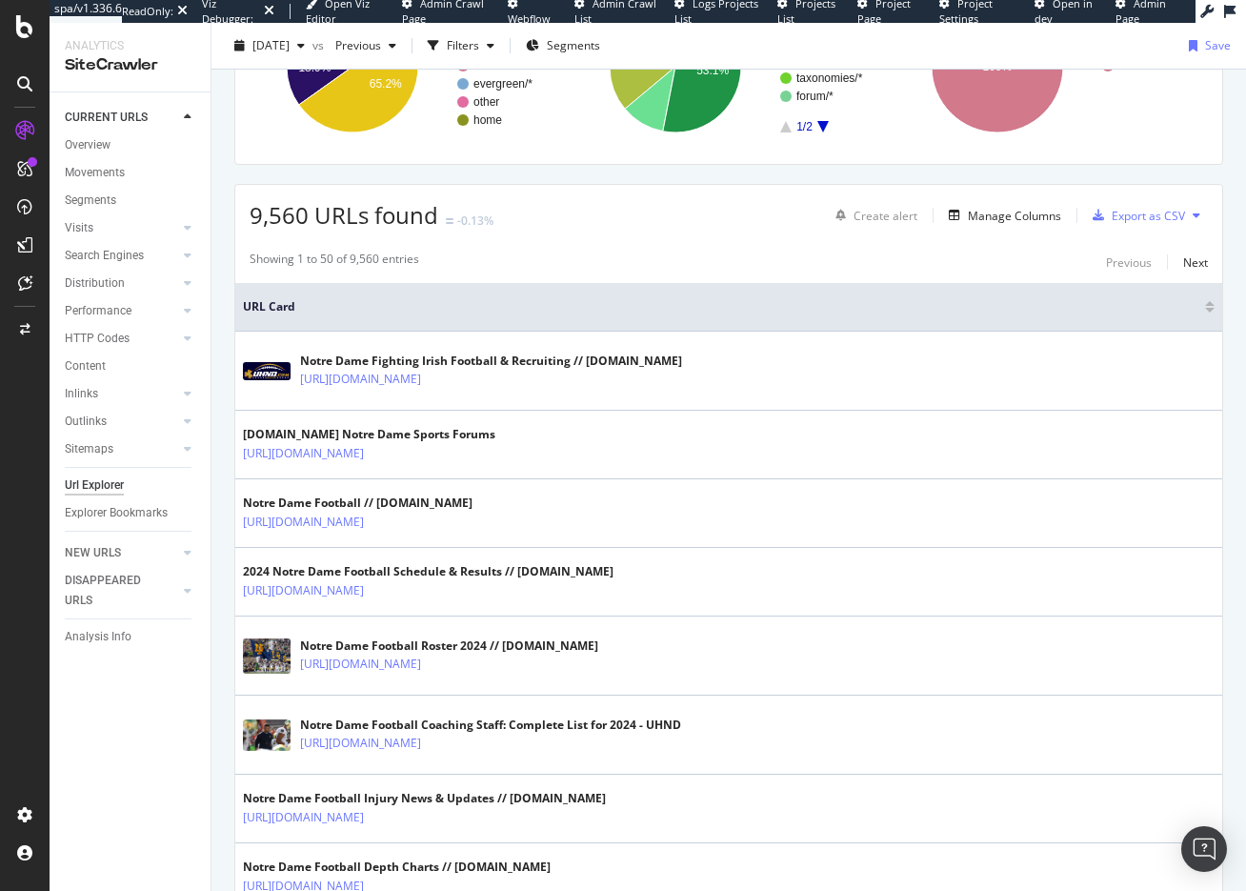
scroll to position [286, 0]
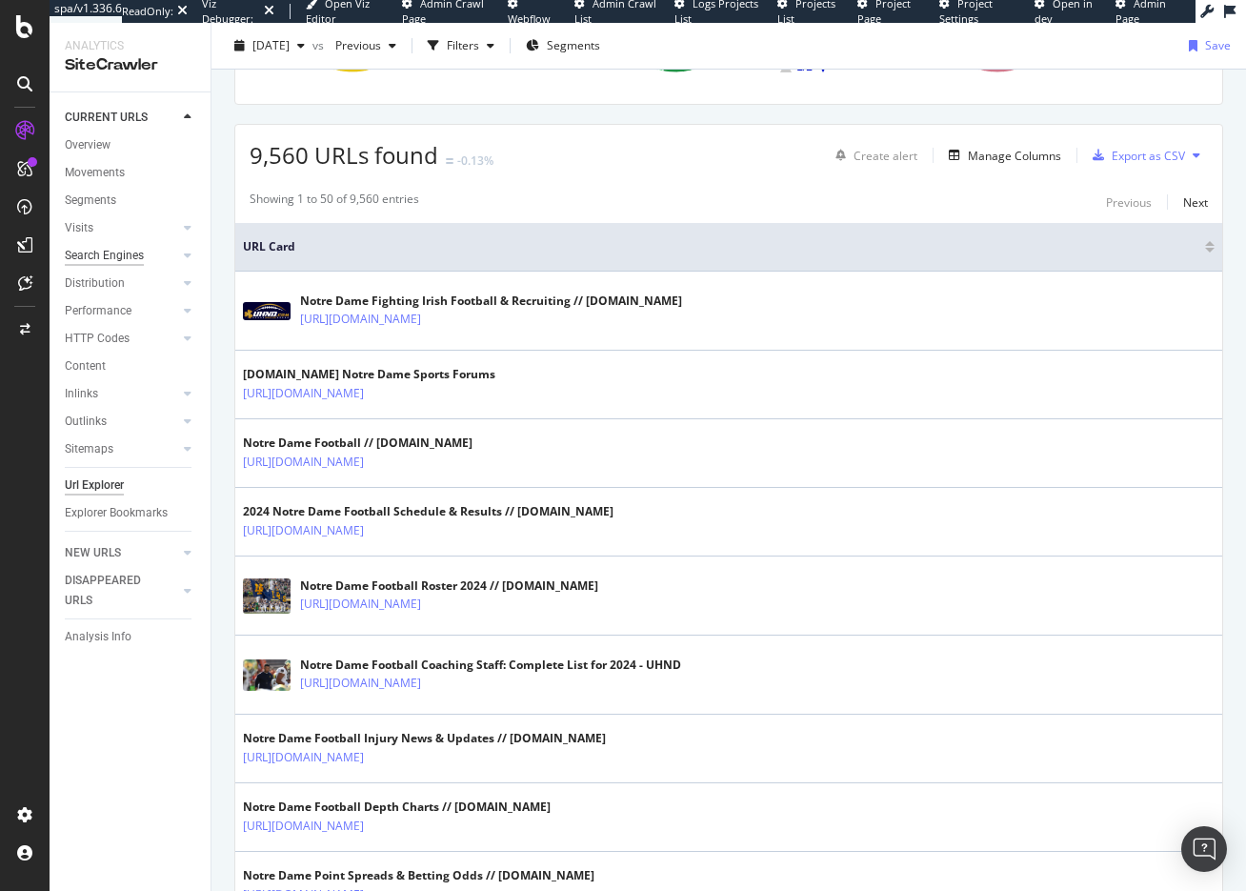
click at [85, 254] on div "Search Engines" at bounding box center [104, 256] width 79 height 20
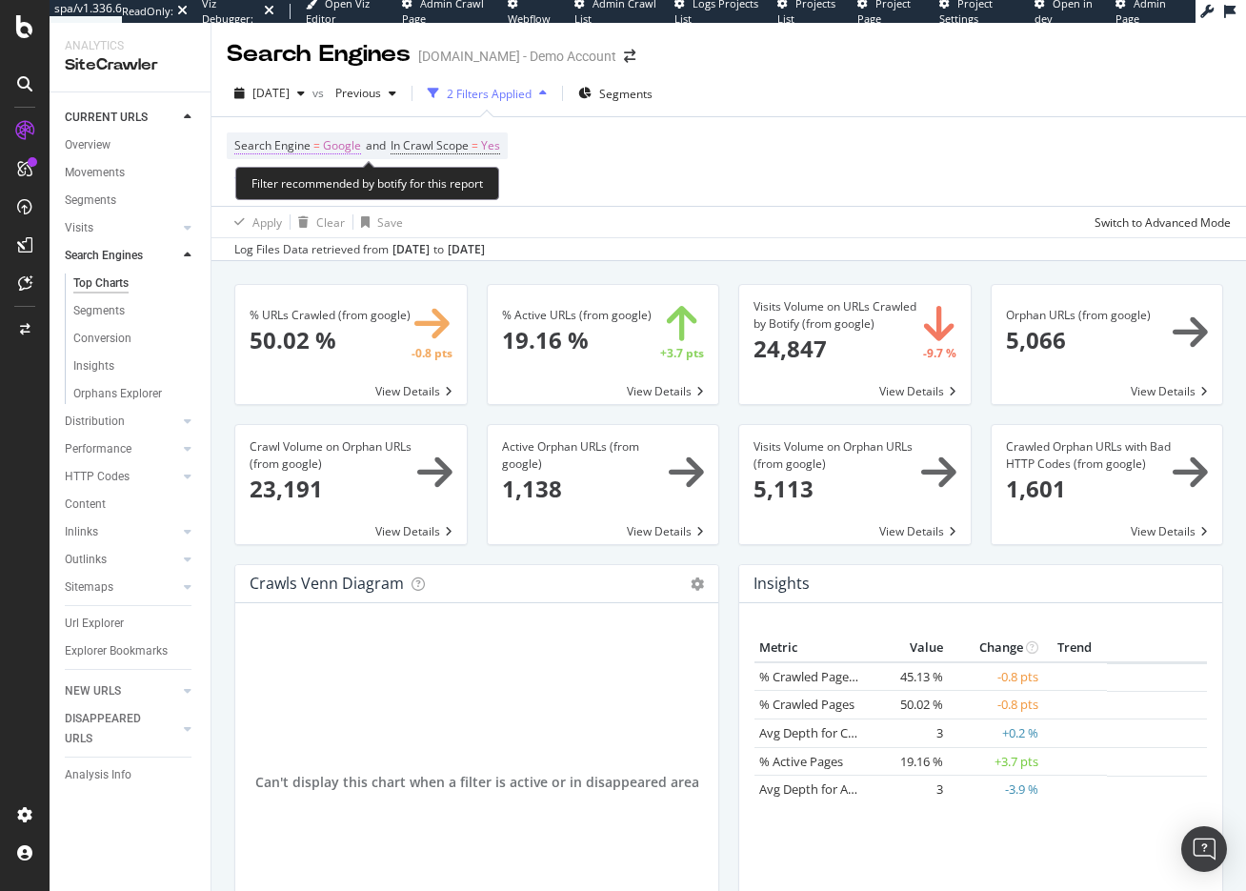
click at [340, 147] on span "Google" at bounding box center [342, 145] width 38 height 27
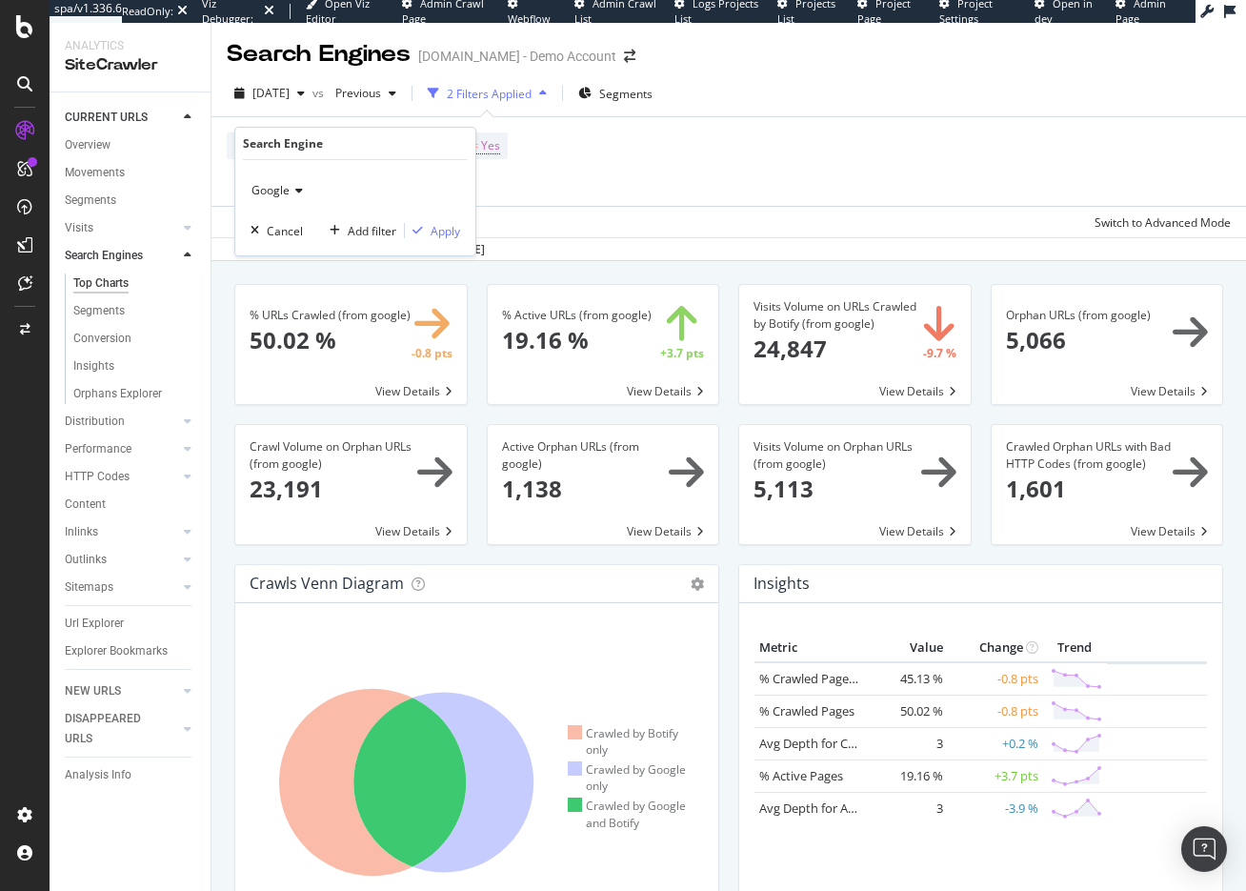
click at [285, 196] on span "Google" at bounding box center [271, 190] width 38 height 16
click at [282, 276] on span "OpenAI" at bounding box center [279, 280] width 39 height 16
click at [450, 230] on div "Apply" at bounding box center [446, 231] width 30 height 16
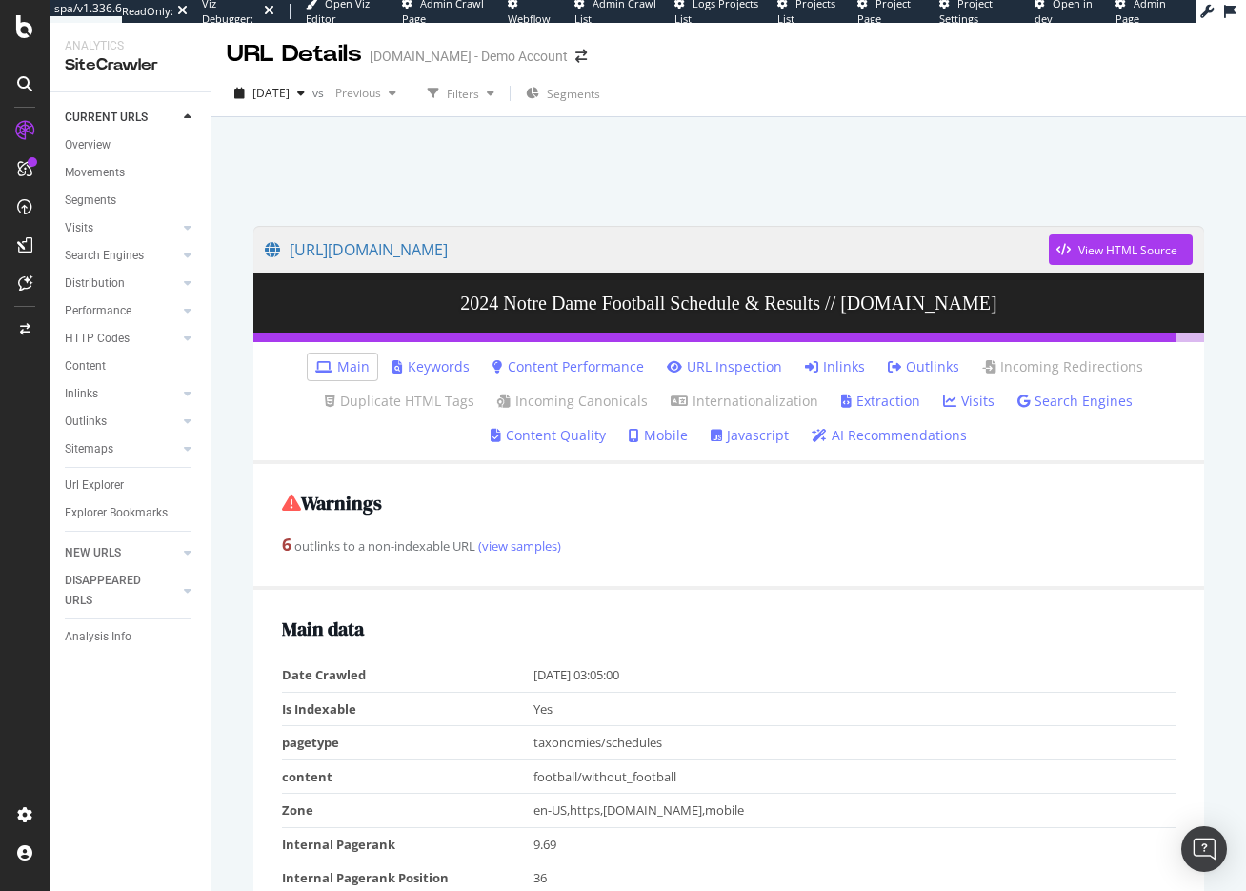
click at [1050, 400] on link "Search Engines" at bounding box center [1075, 401] width 115 height 19
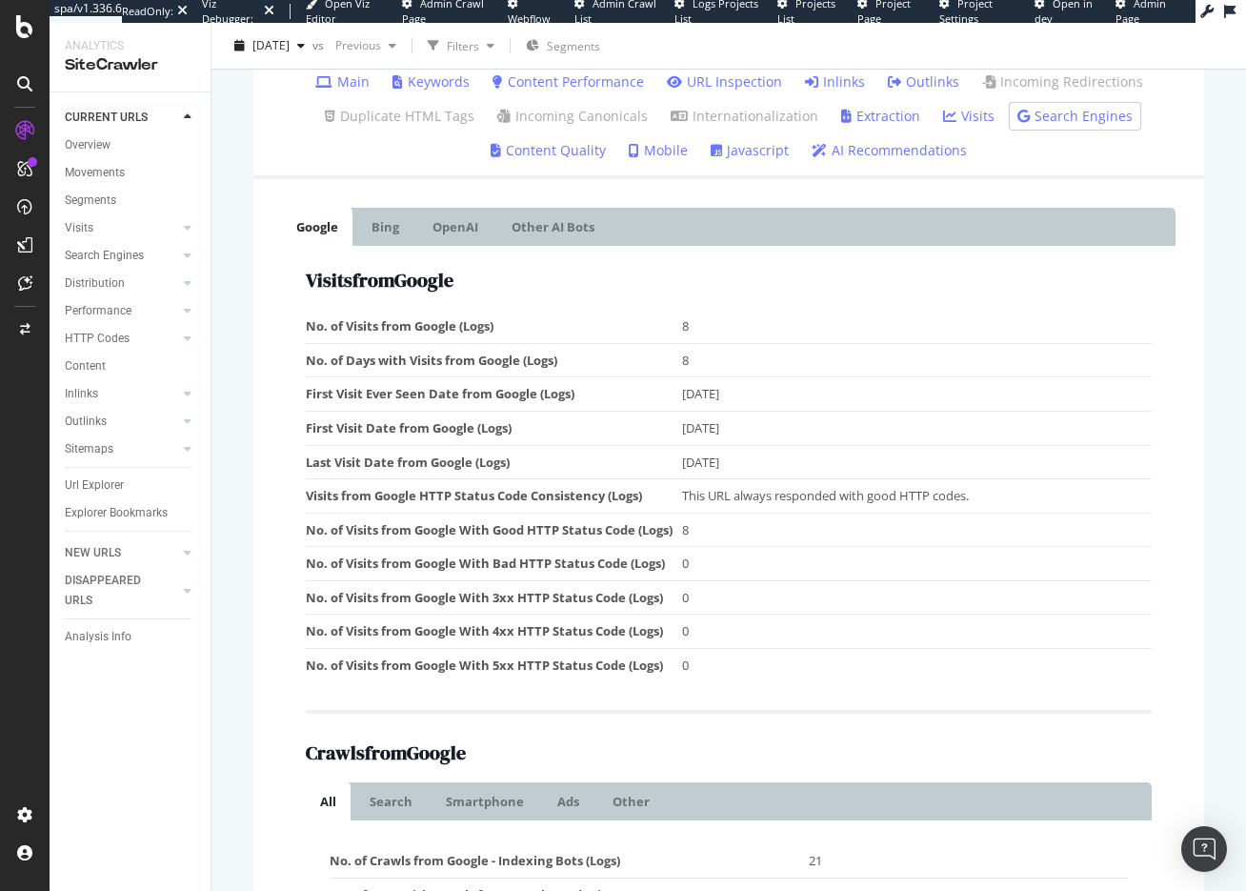
scroll to position [190, 0]
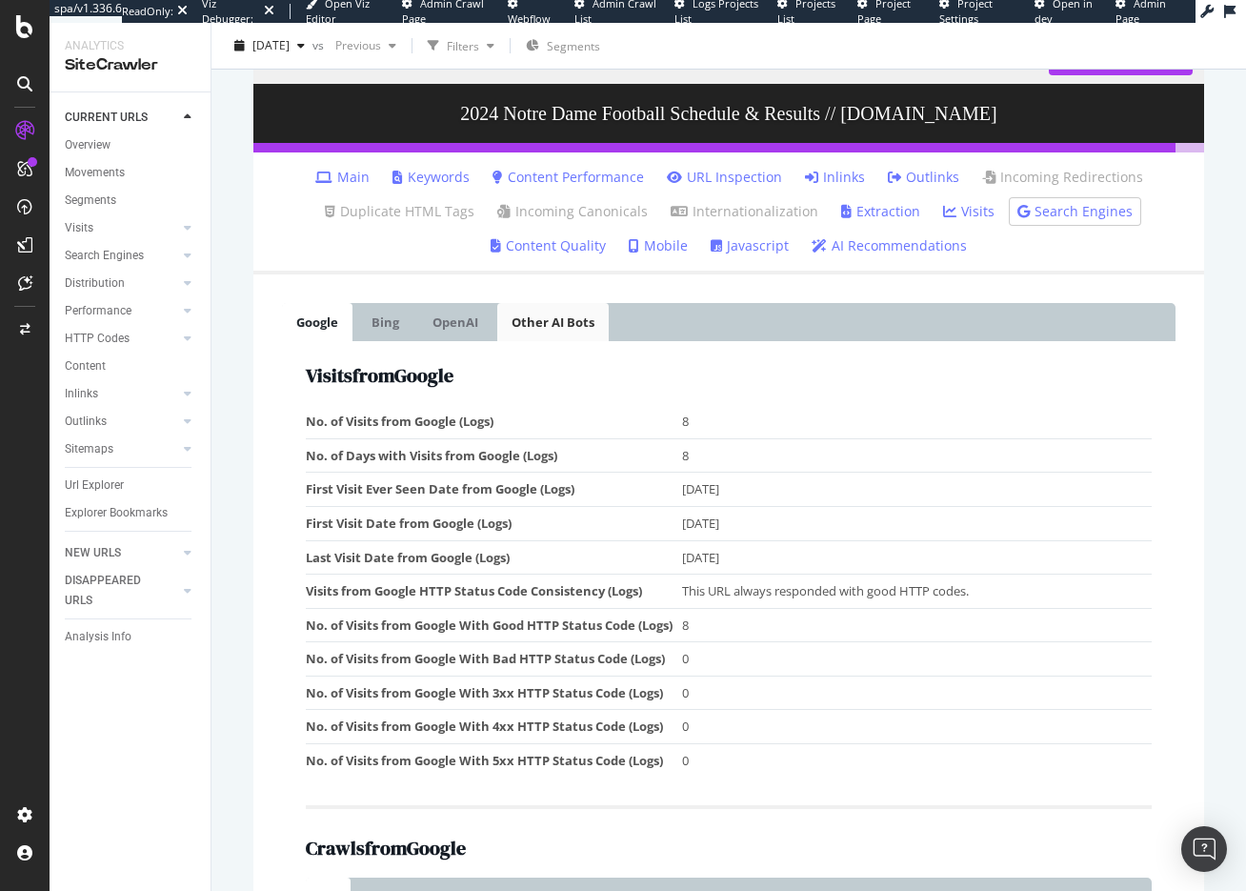
click at [537, 314] on link "Other AI Bots" at bounding box center [552, 322] width 111 height 38
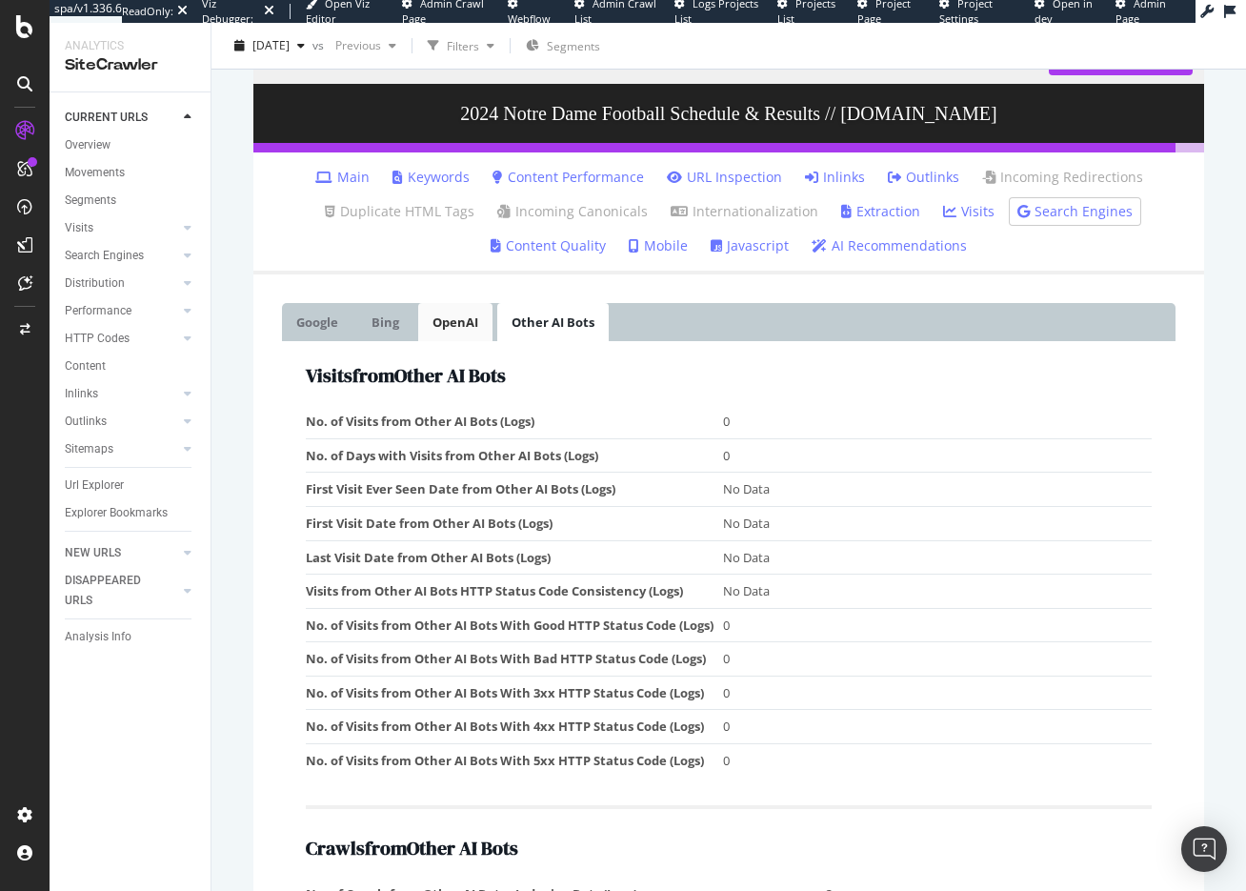
click at [457, 316] on link "OpenAI" at bounding box center [455, 322] width 74 height 38
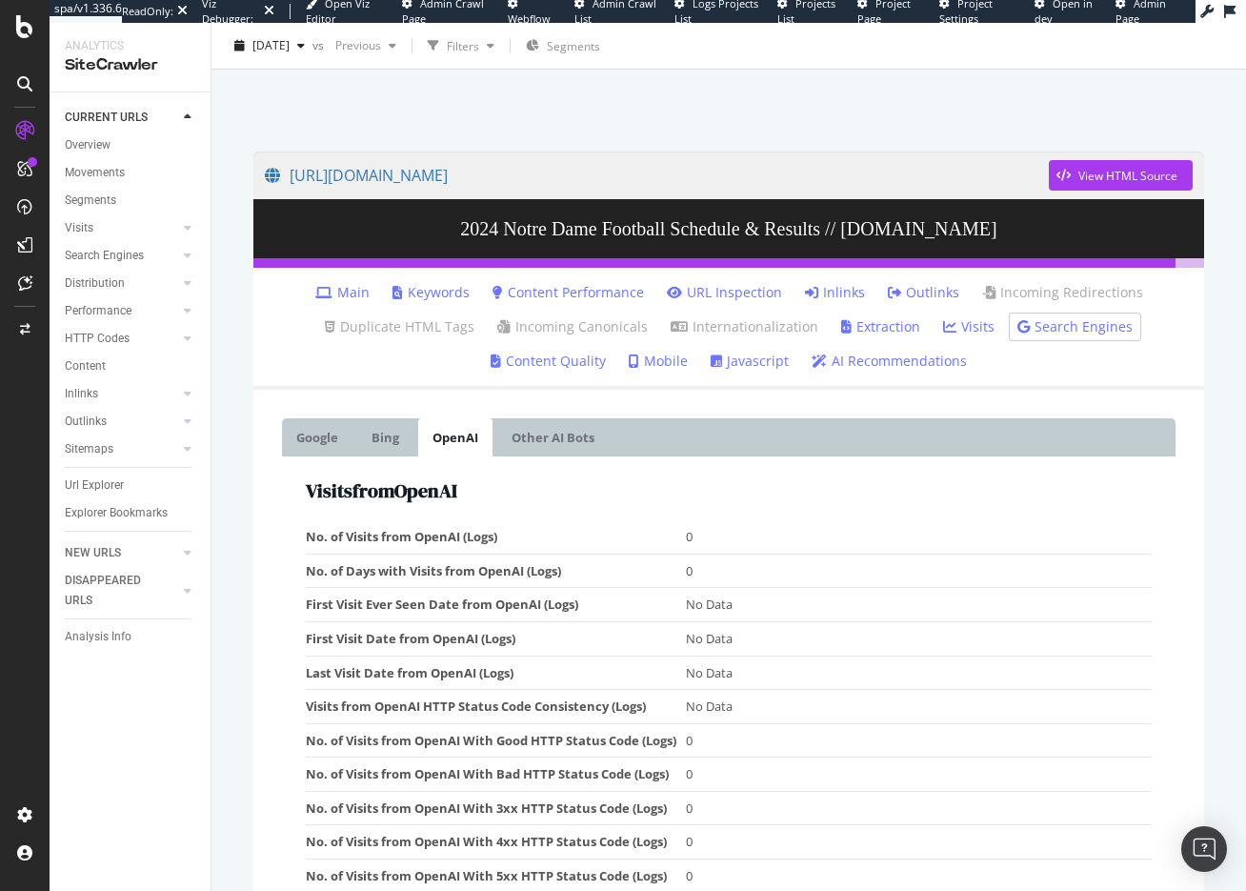
scroll to position [68, 0]
